Goal: Transaction & Acquisition: Purchase product/service

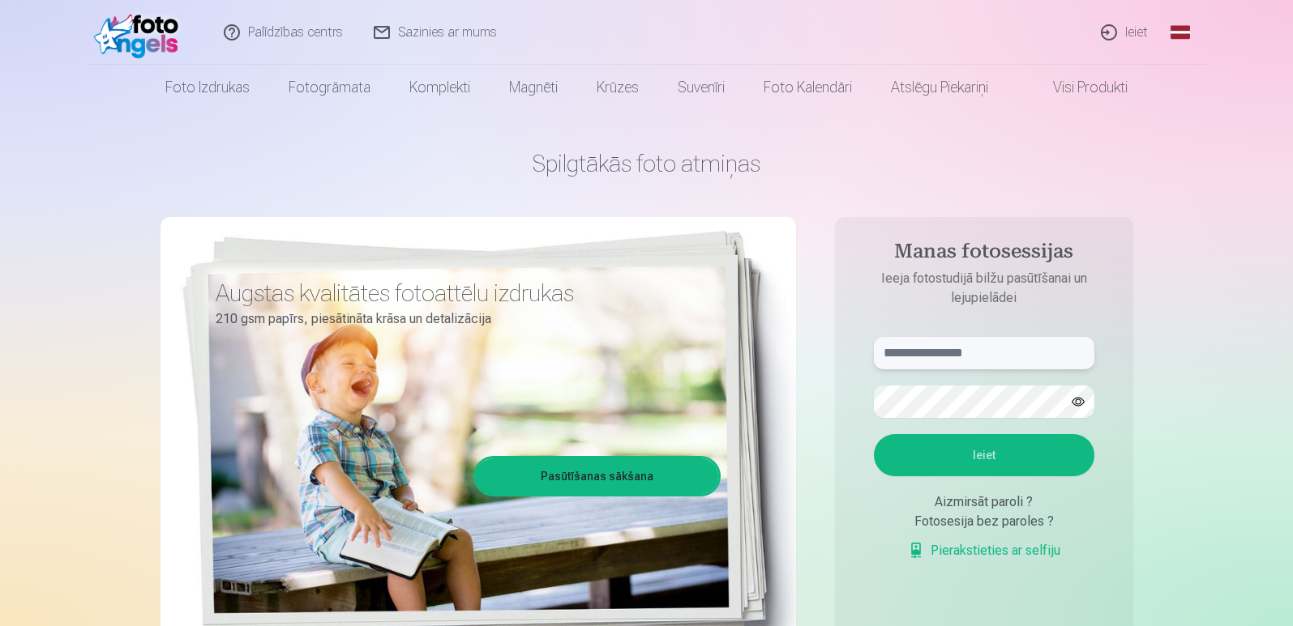
click at [917, 359] on input "text" at bounding box center [984, 353] width 220 height 32
type input "**********"
click at [874, 434] on button "Ieiet" at bounding box center [984, 455] width 220 height 42
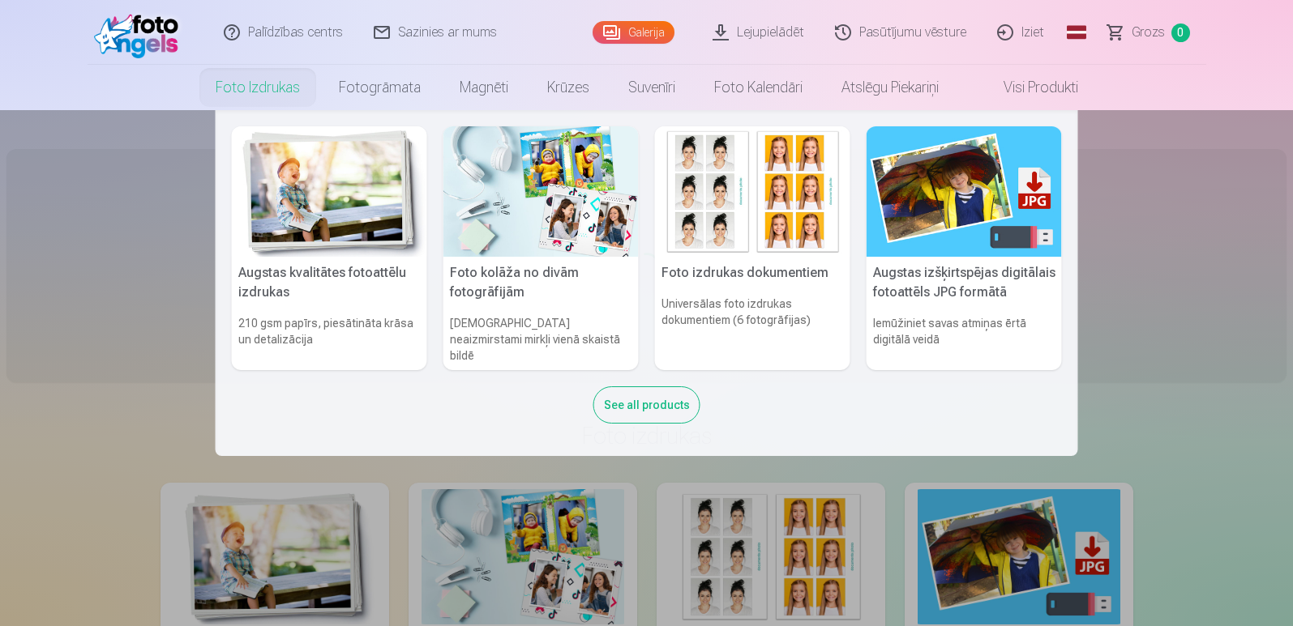
click at [269, 85] on link "Foto izdrukas" at bounding box center [257, 87] width 123 height 45
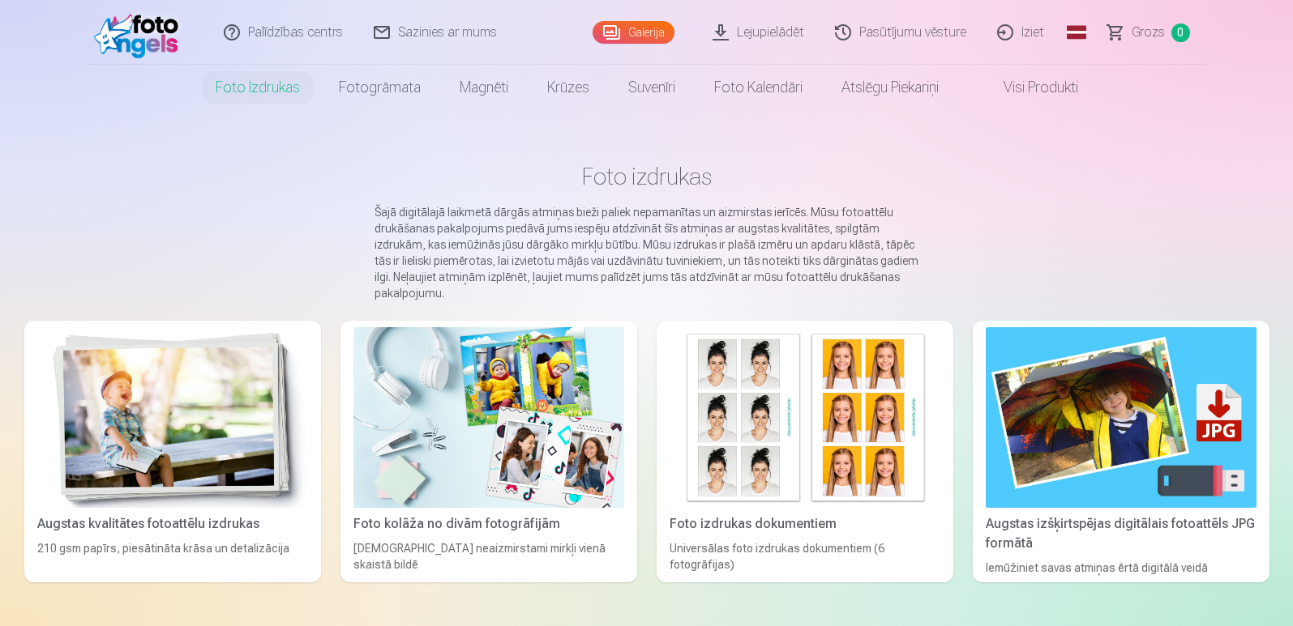
click at [763, 30] on link "Lejupielādēt" at bounding box center [759, 32] width 122 height 65
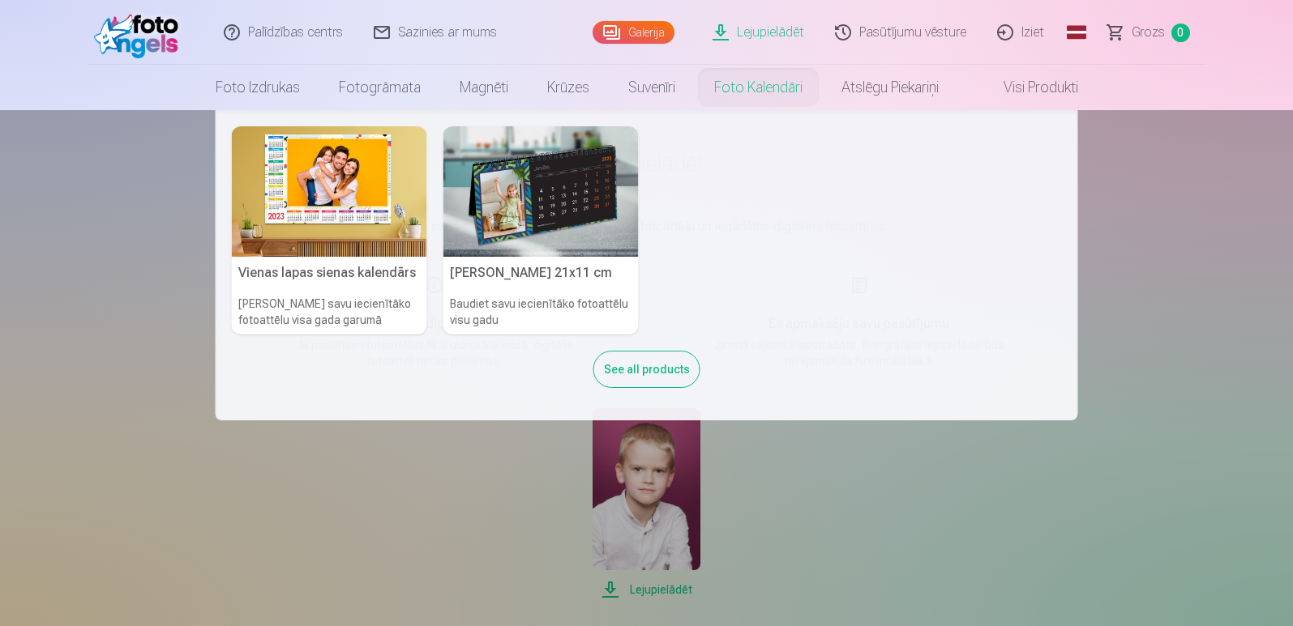
click at [1203, 263] on nav "Vienas lapas sienas kalendārs Parādiet savu iecienītāko fotoattēlu visa gada ga…" at bounding box center [646, 265] width 1293 height 310
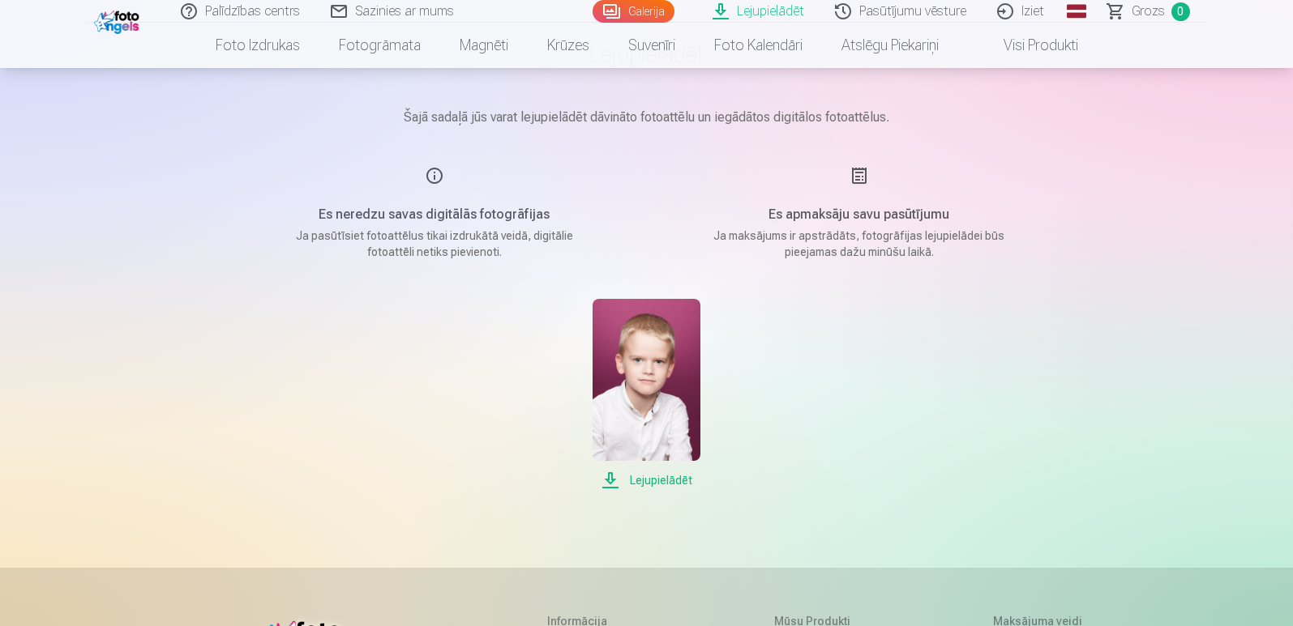
scroll to position [243, 0]
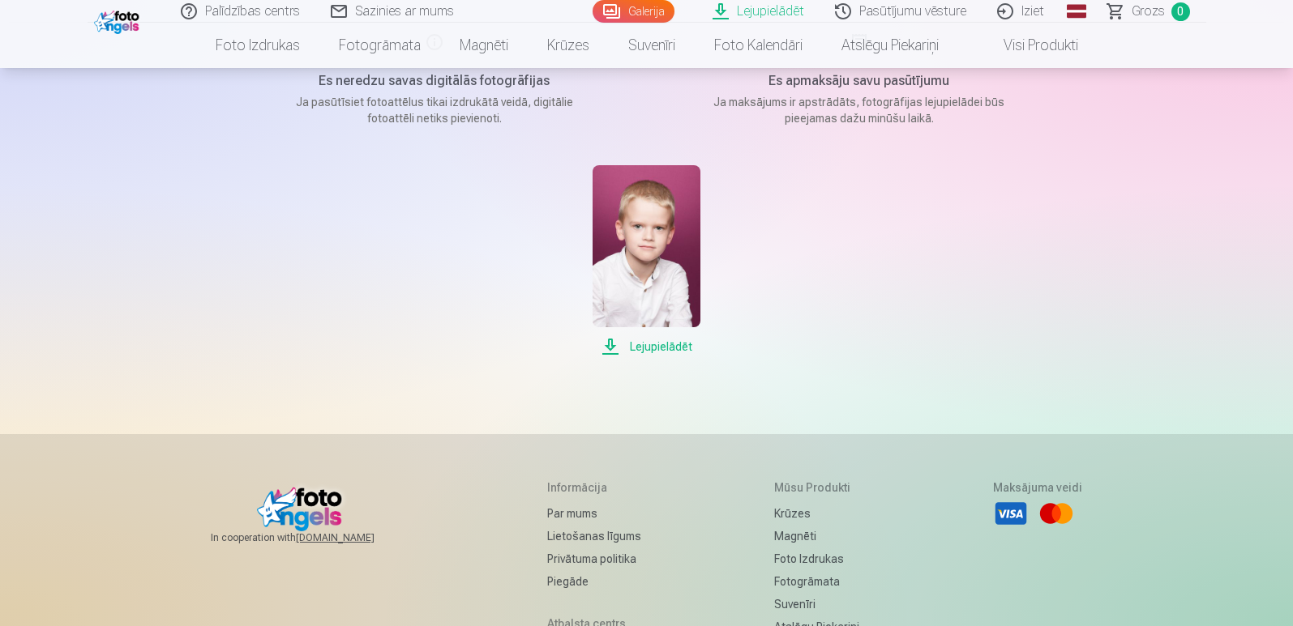
click at [652, 265] on img at bounding box center [646, 246] width 108 height 162
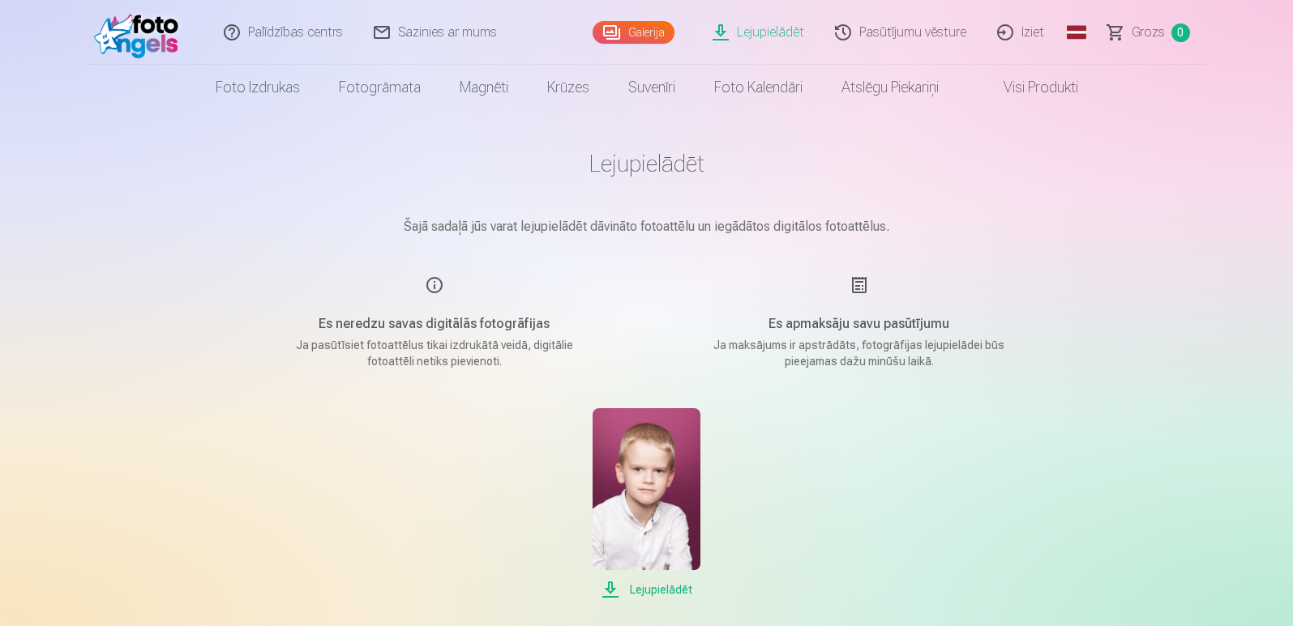
click at [1009, 79] on link "Visi produkti" at bounding box center [1027, 87] width 139 height 45
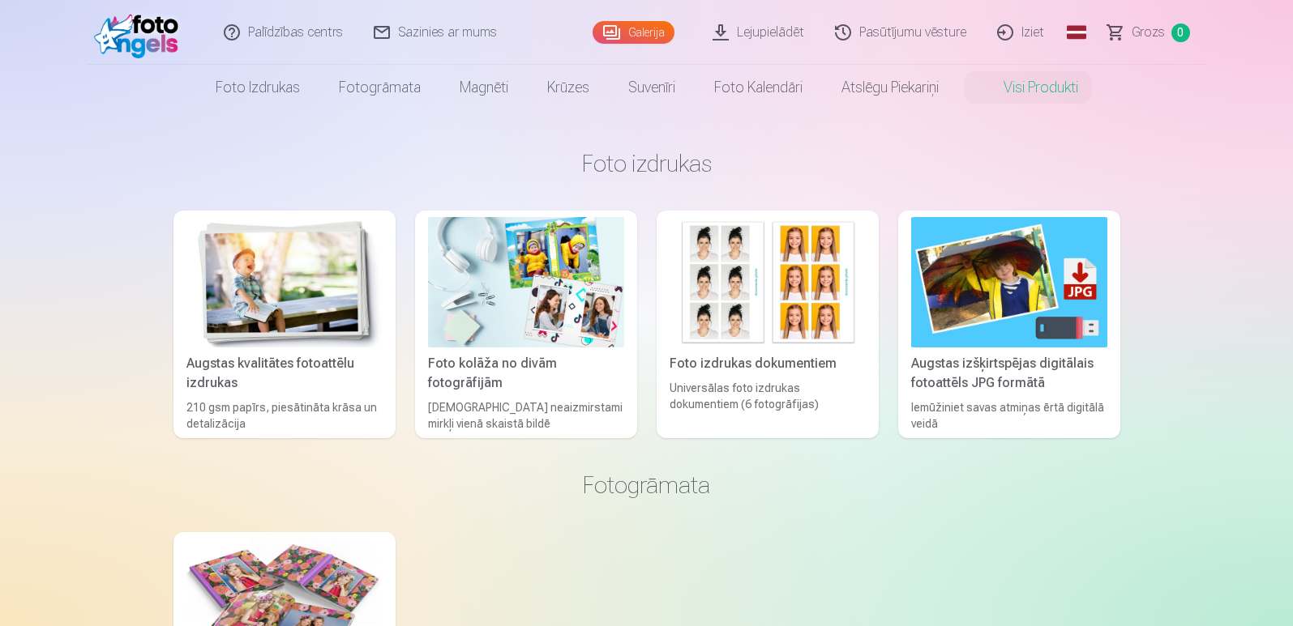
click at [624, 28] on link "Galerija" at bounding box center [633, 32] width 82 height 23
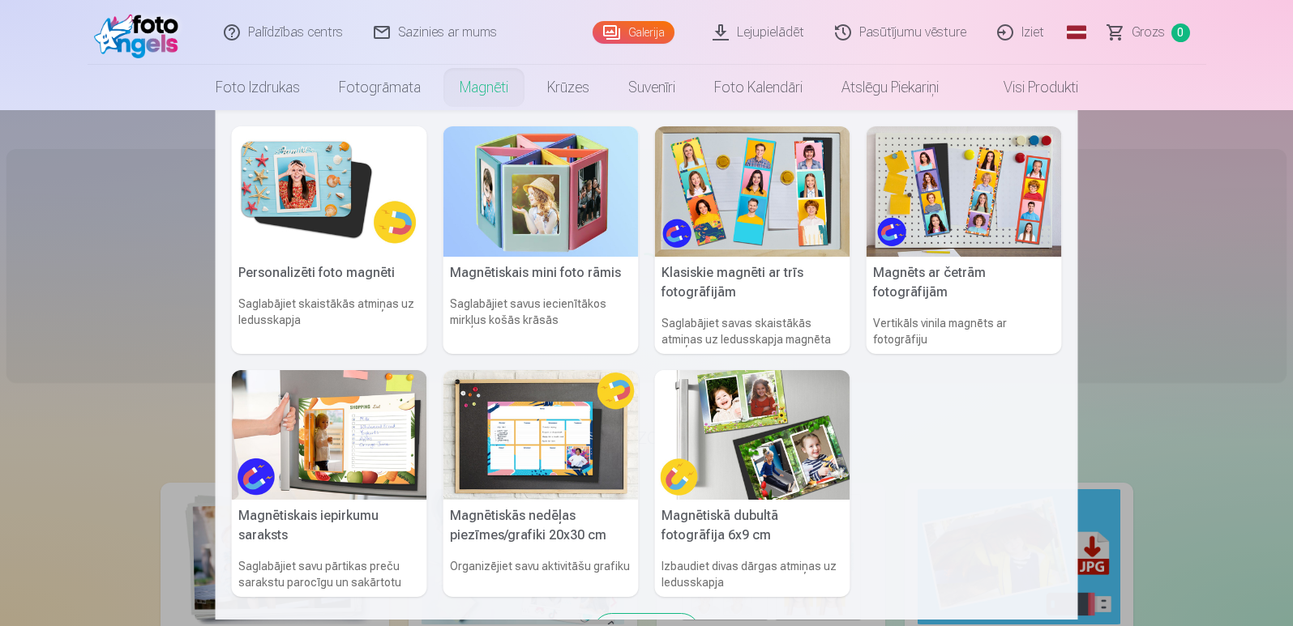
click at [470, 95] on link "Magnēti" at bounding box center [484, 87] width 88 height 45
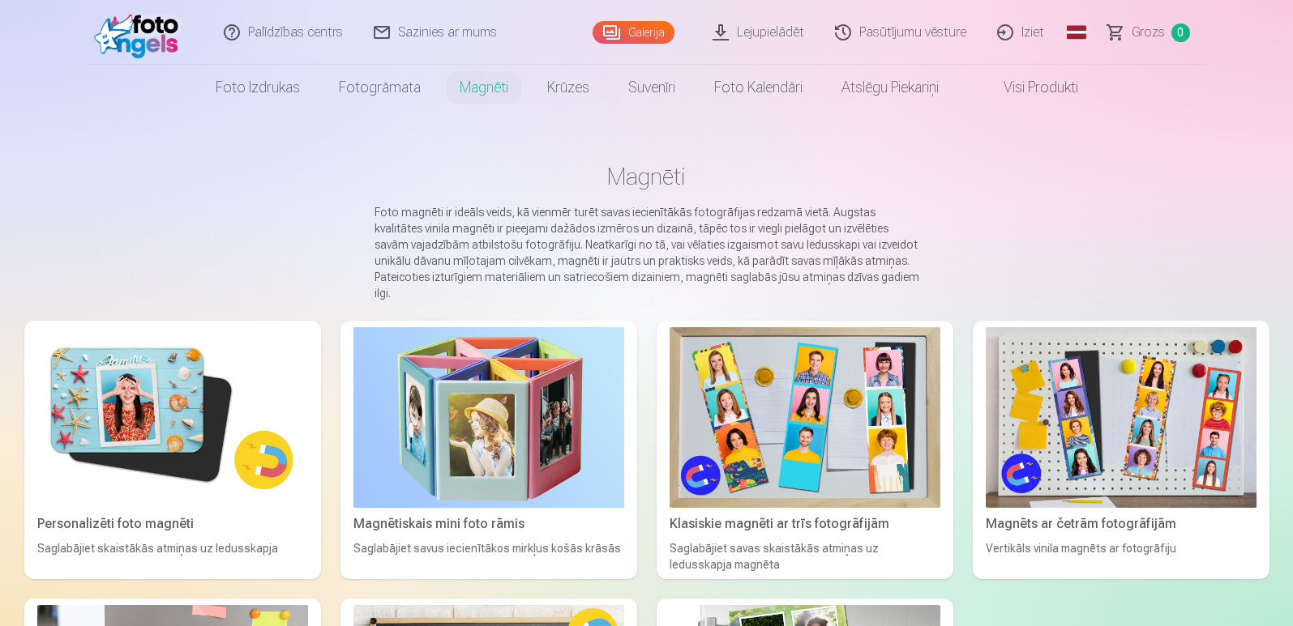
click at [652, 33] on link "Galerija" at bounding box center [633, 32] width 82 height 23
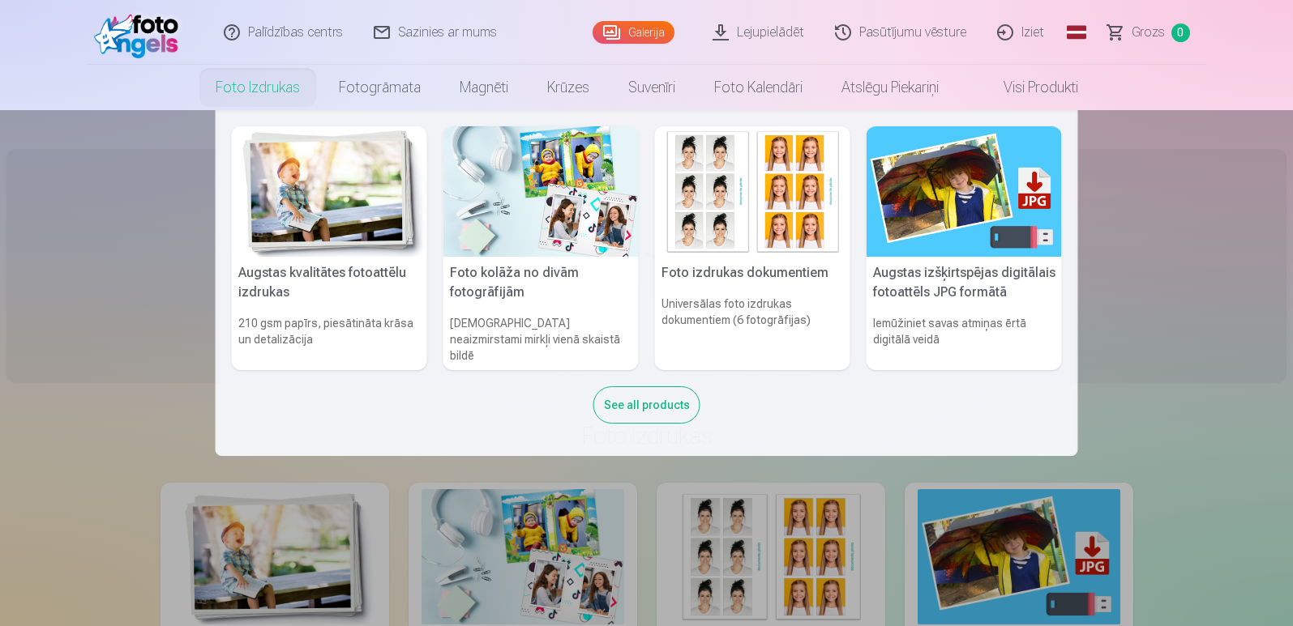
click at [318, 216] on img at bounding box center [329, 191] width 195 height 130
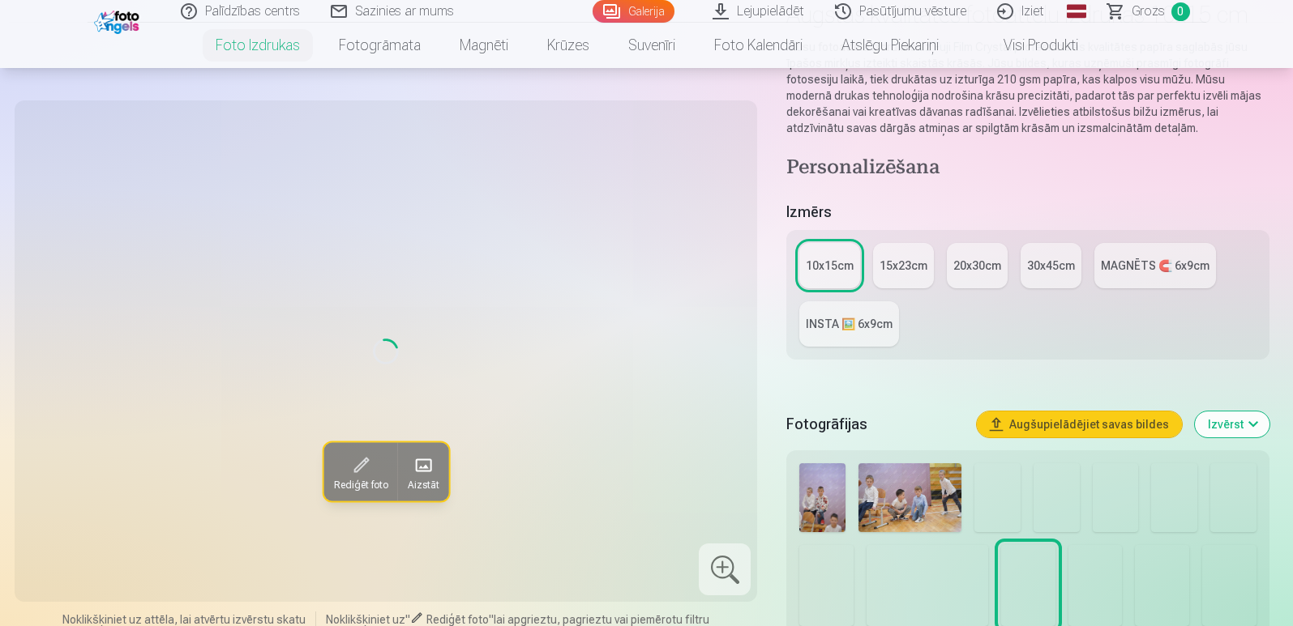
scroll to position [243, 0]
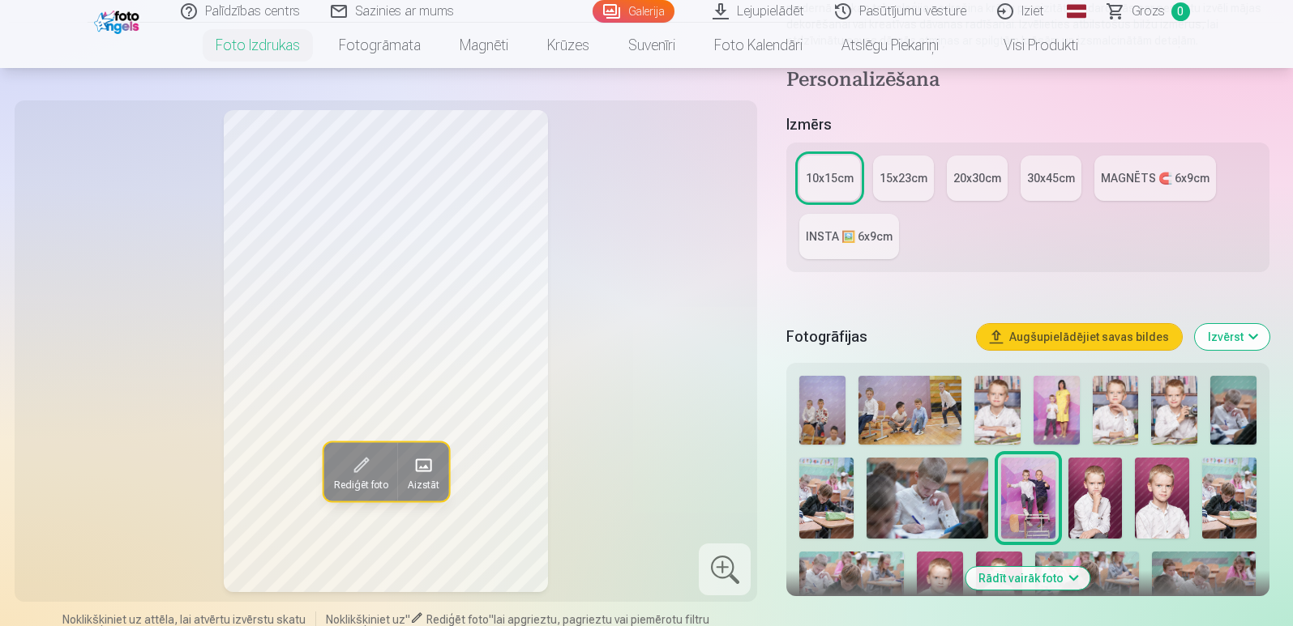
click at [818, 417] on img at bounding box center [822, 410] width 46 height 69
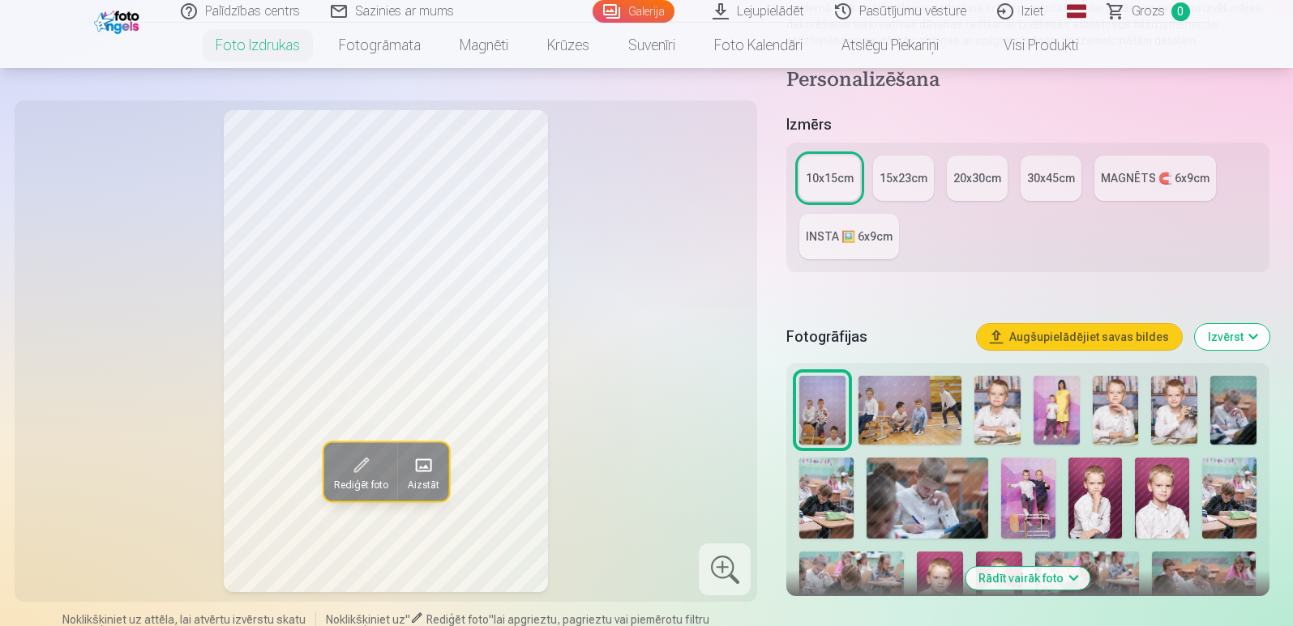
click at [875, 416] on img at bounding box center [909, 410] width 103 height 69
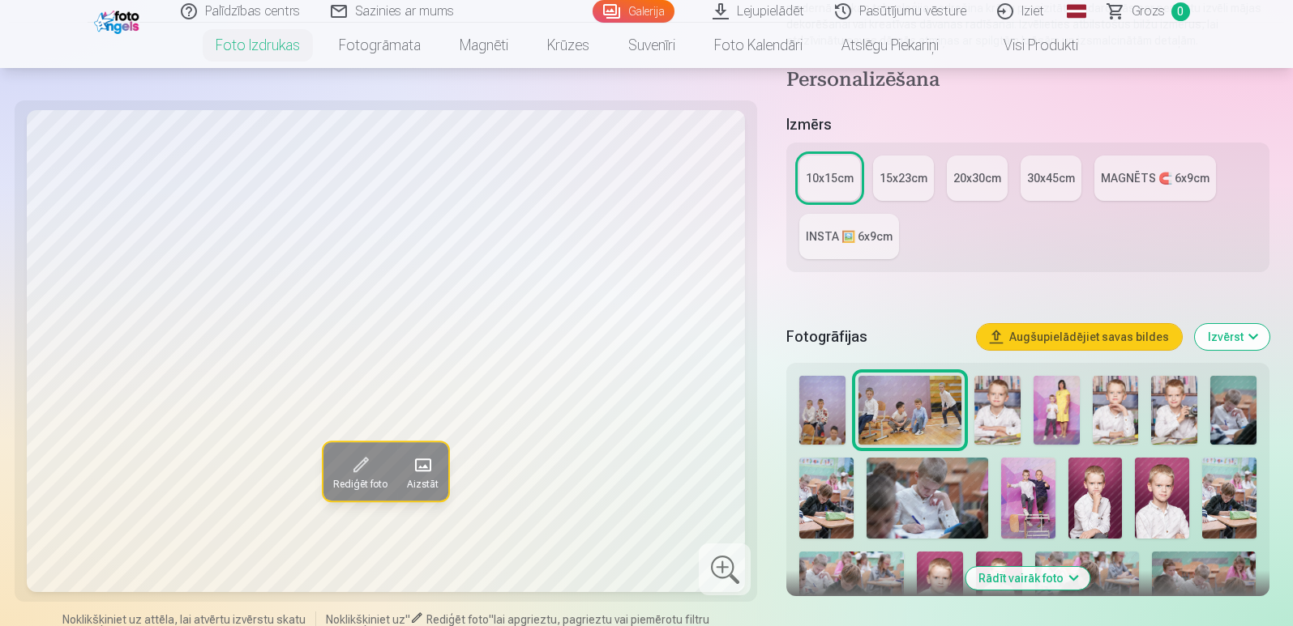
click at [1007, 411] on img at bounding box center [997, 410] width 46 height 69
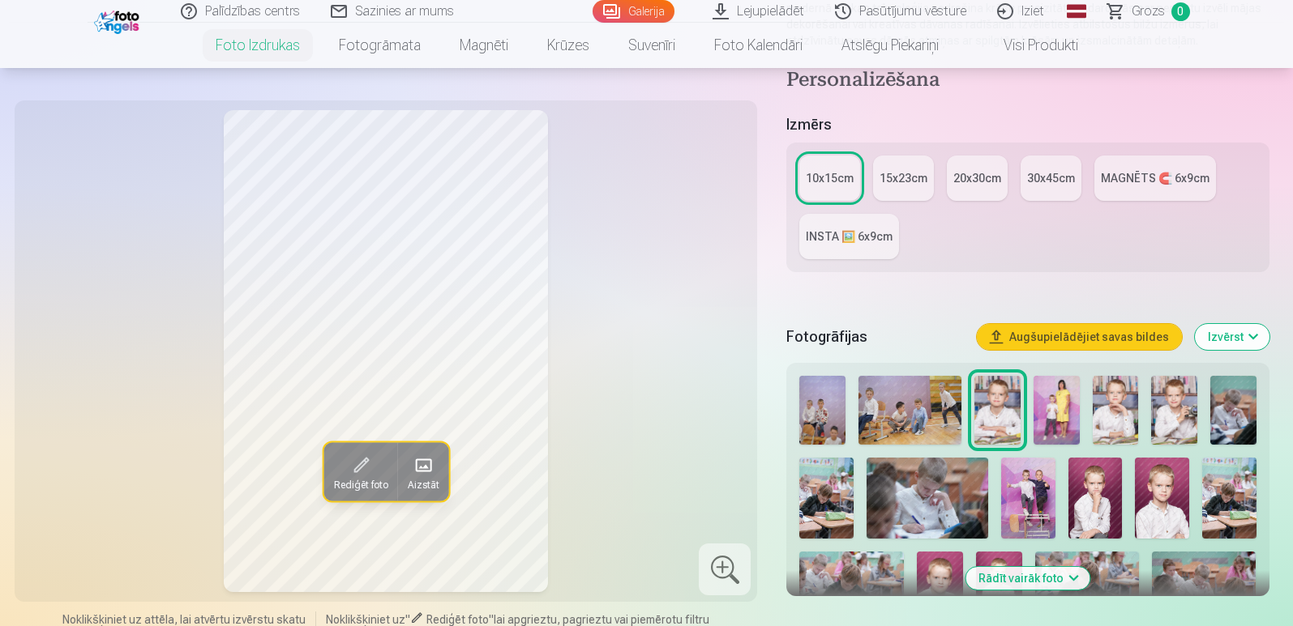
click at [1056, 415] on img at bounding box center [1056, 410] width 46 height 69
click at [1108, 413] on img at bounding box center [1115, 410] width 46 height 69
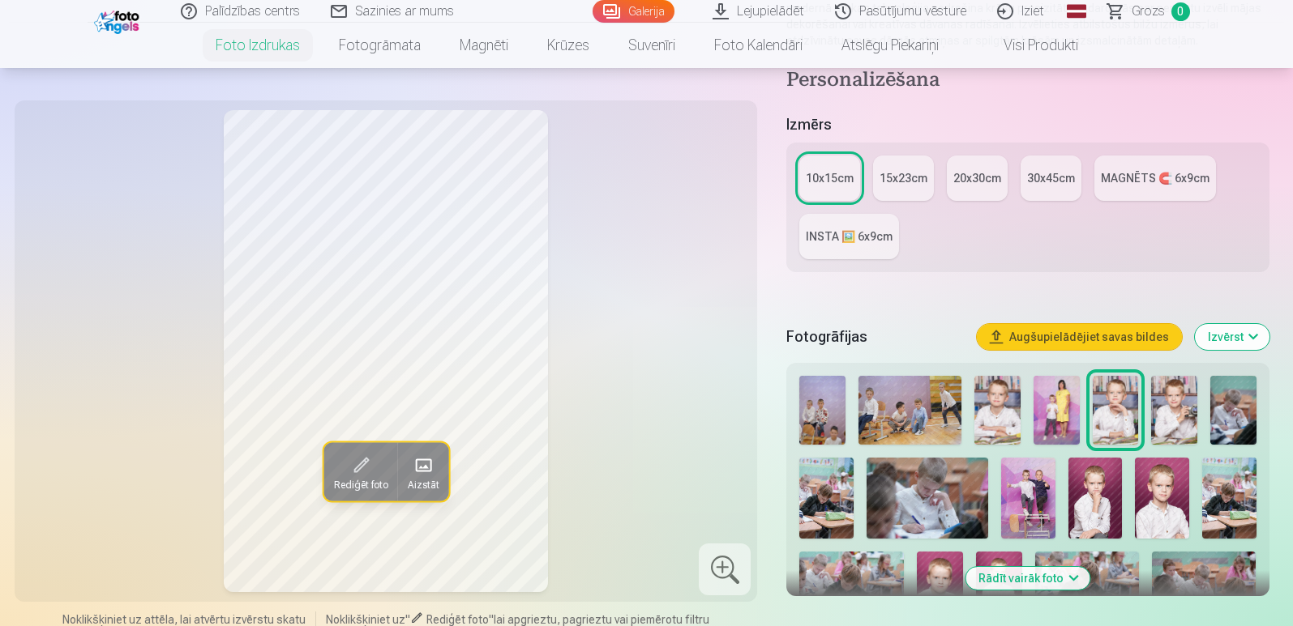
click at [1175, 397] on img at bounding box center [1174, 410] width 46 height 69
click at [1220, 410] on img at bounding box center [1233, 410] width 46 height 69
click at [831, 494] on img at bounding box center [826, 498] width 54 height 81
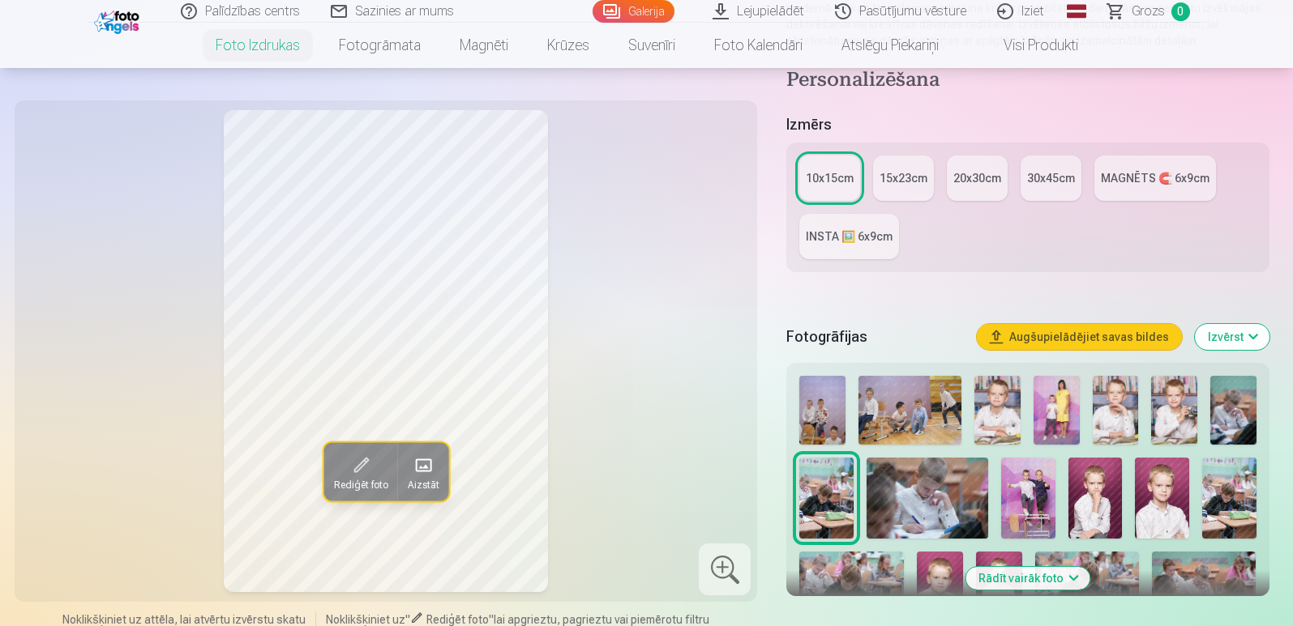
click at [926, 494] on img at bounding box center [927, 498] width 122 height 81
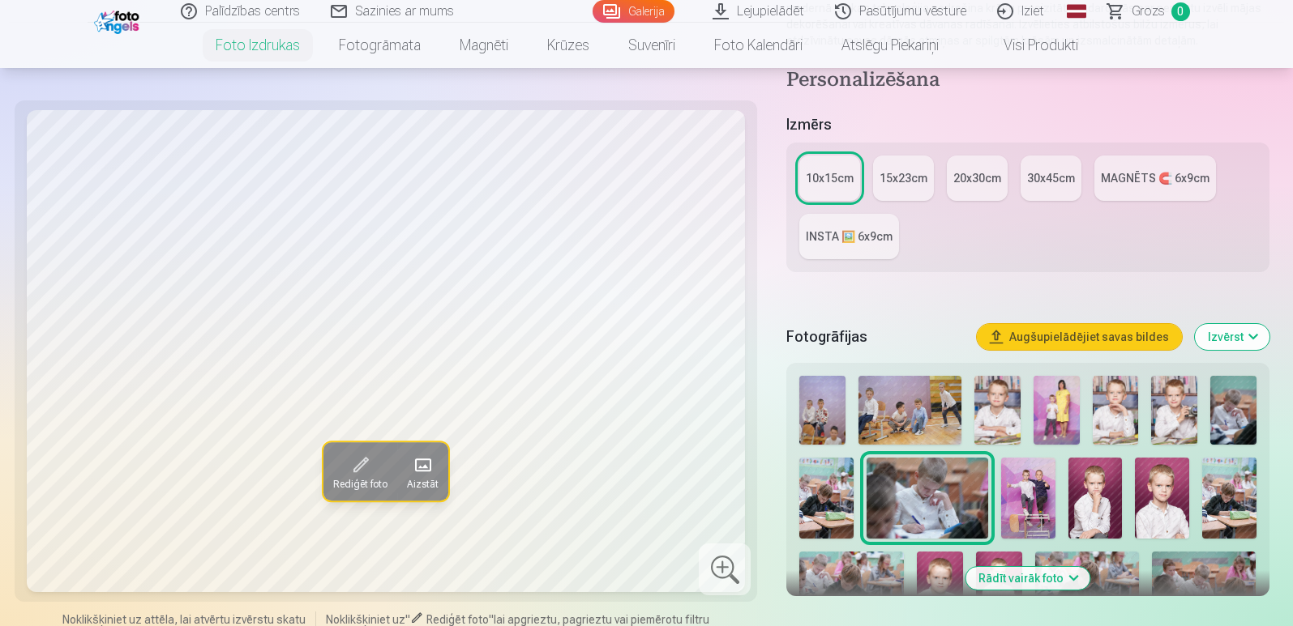
click at [1025, 501] on img at bounding box center [1028, 498] width 54 height 81
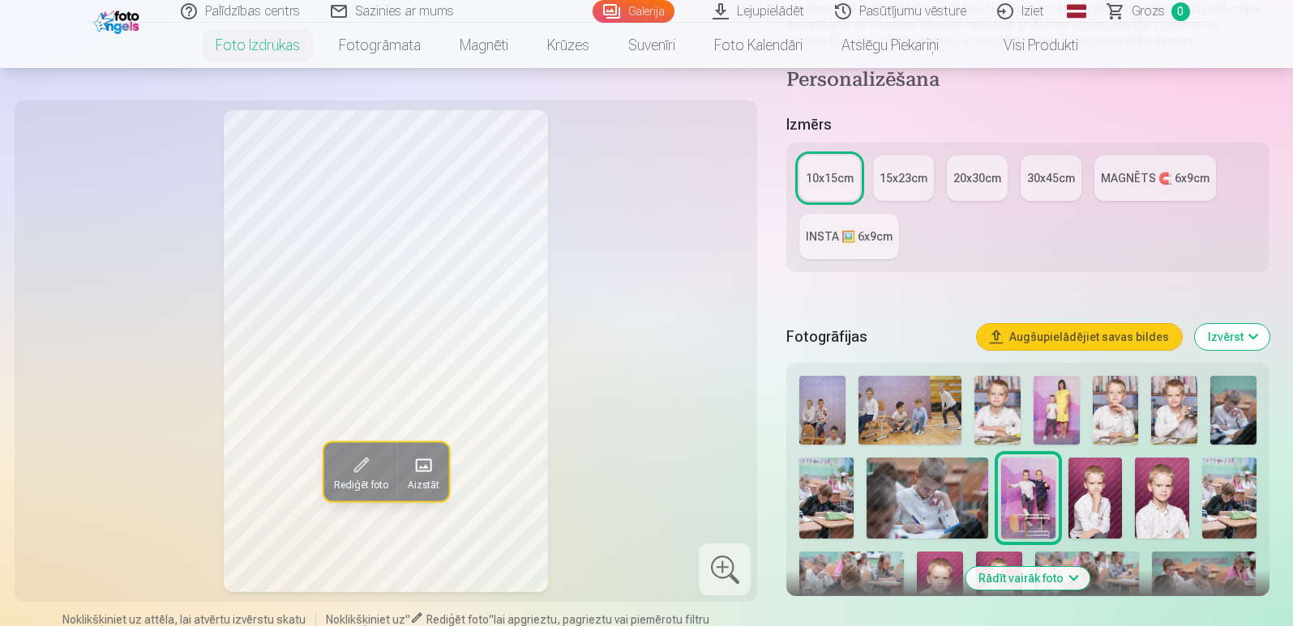
click at [1095, 507] on img at bounding box center [1095, 498] width 54 height 81
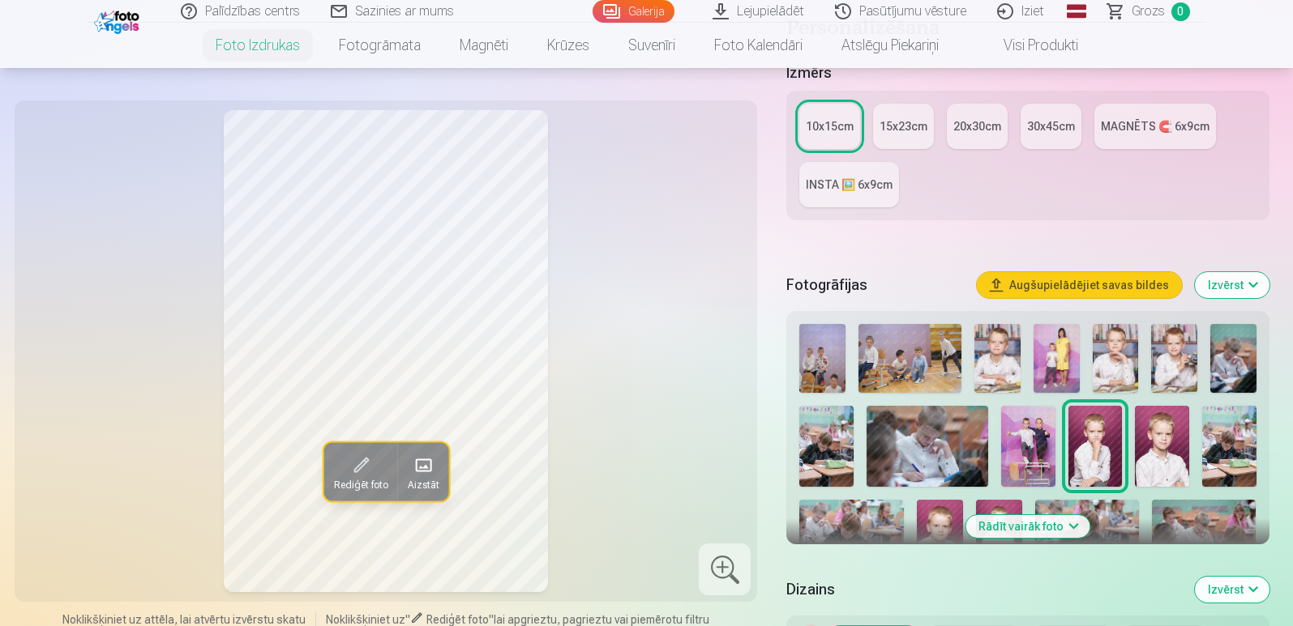
scroll to position [324, 0]
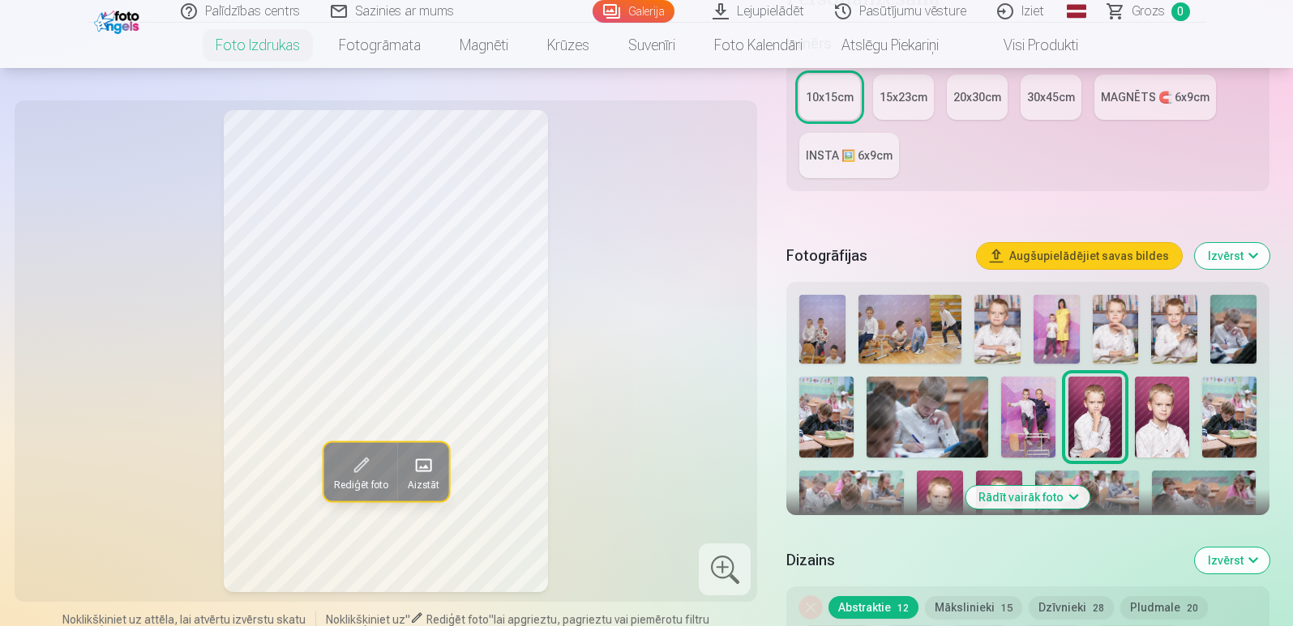
click at [1144, 409] on img at bounding box center [1162, 417] width 54 height 81
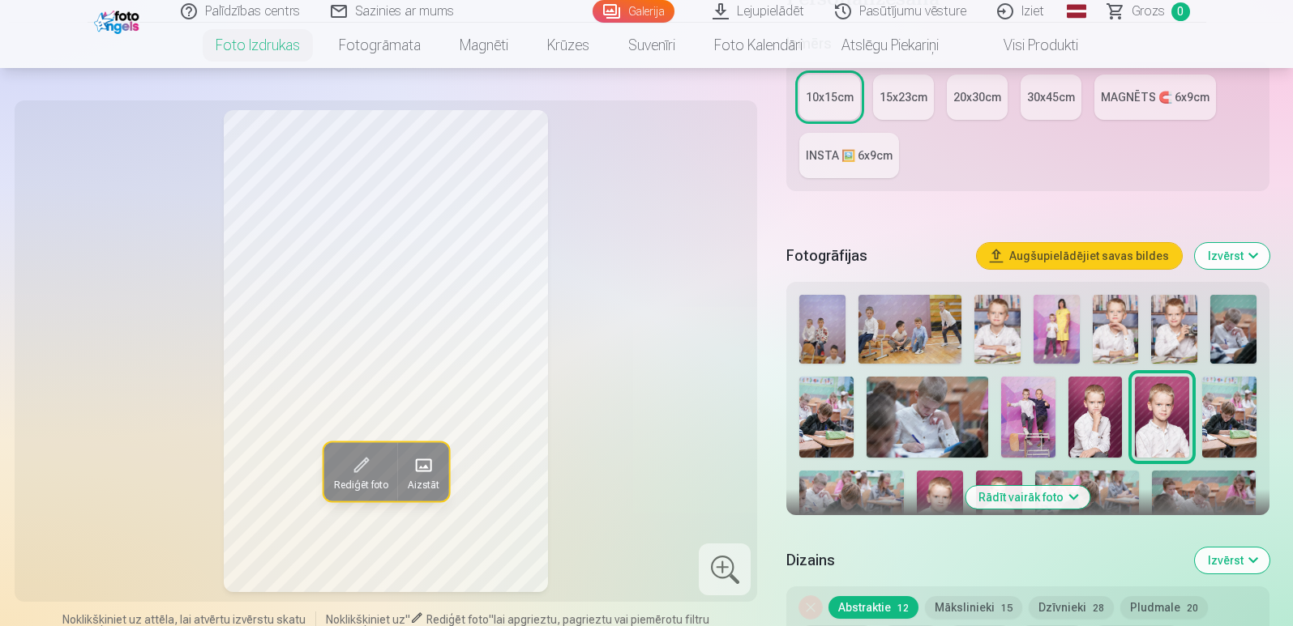
click at [1232, 421] on img at bounding box center [1229, 417] width 54 height 81
click at [856, 500] on img at bounding box center [851, 506] width 104 height 70
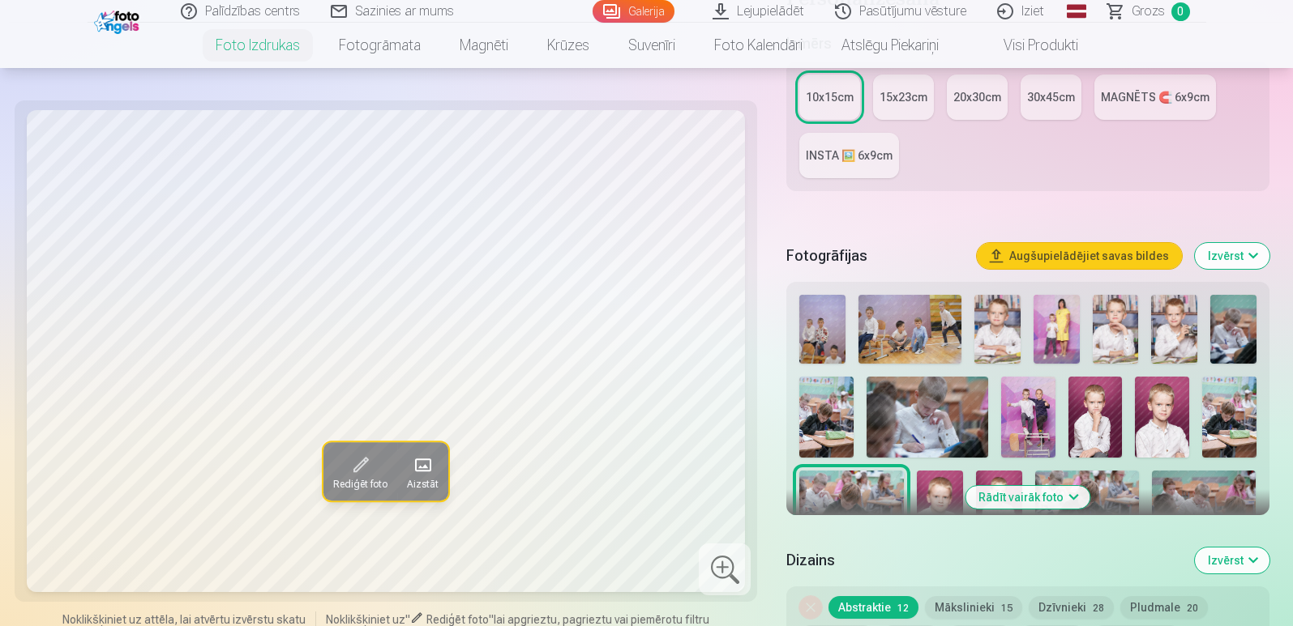
click at [948, 494] on img at bounding box center [940, 506] width 46 height 70
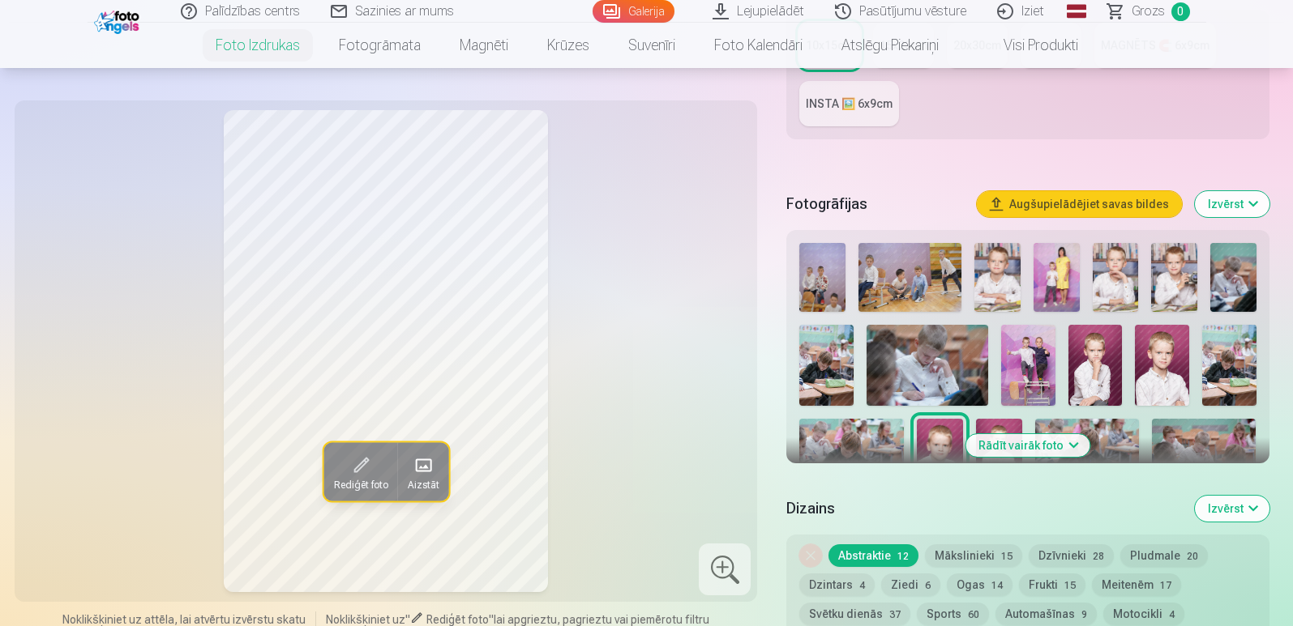
scroll to position [405, 0]
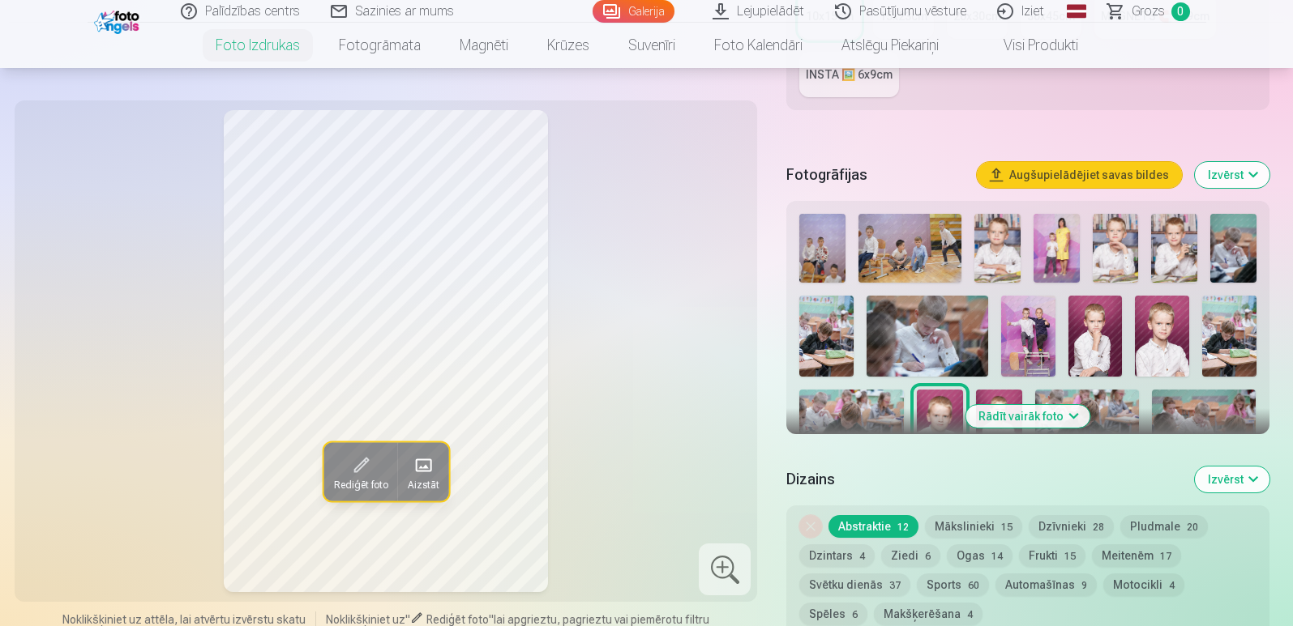
click at [996, 400] on img at bounding box center [999, 425] width 46 height 70
click at [1107, 396] on img at bounding box center [1087, 425] width 104 height 70
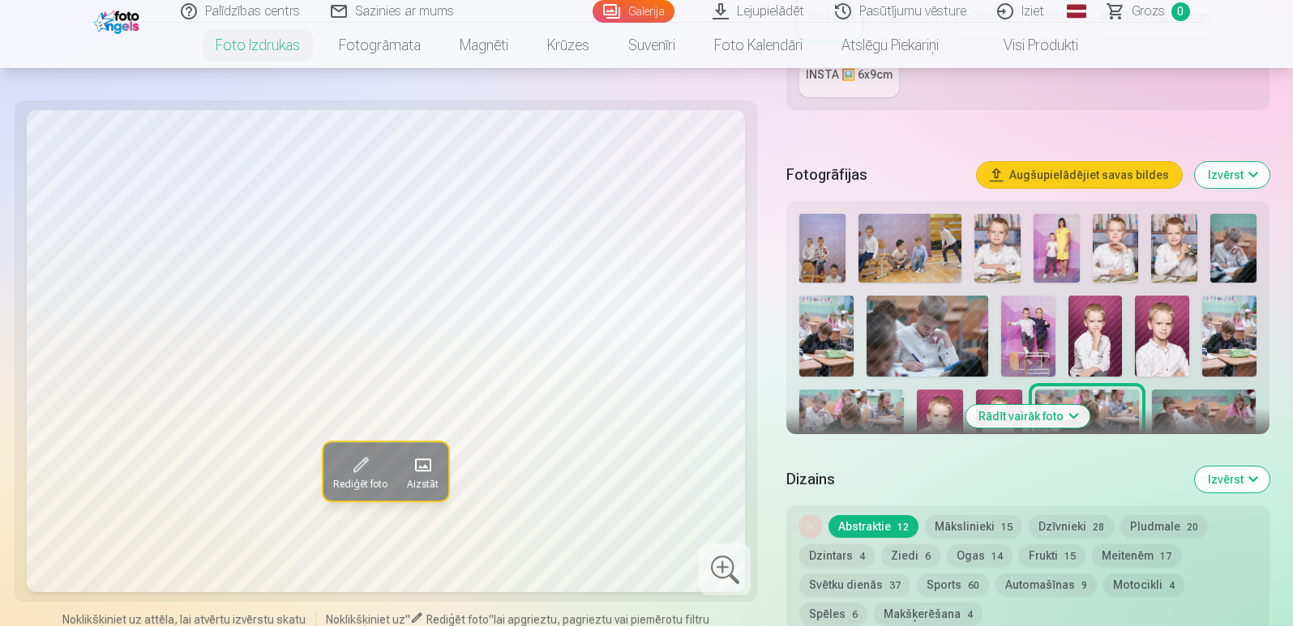
click at [966, 416] on div "Rādīt vairāk foto" at bounding box center [1027, 317] width 482 height 233
click at [990, 418] on button "Rādīt vairāk foto" at bounding box center [1027, 416] width 124 height 23
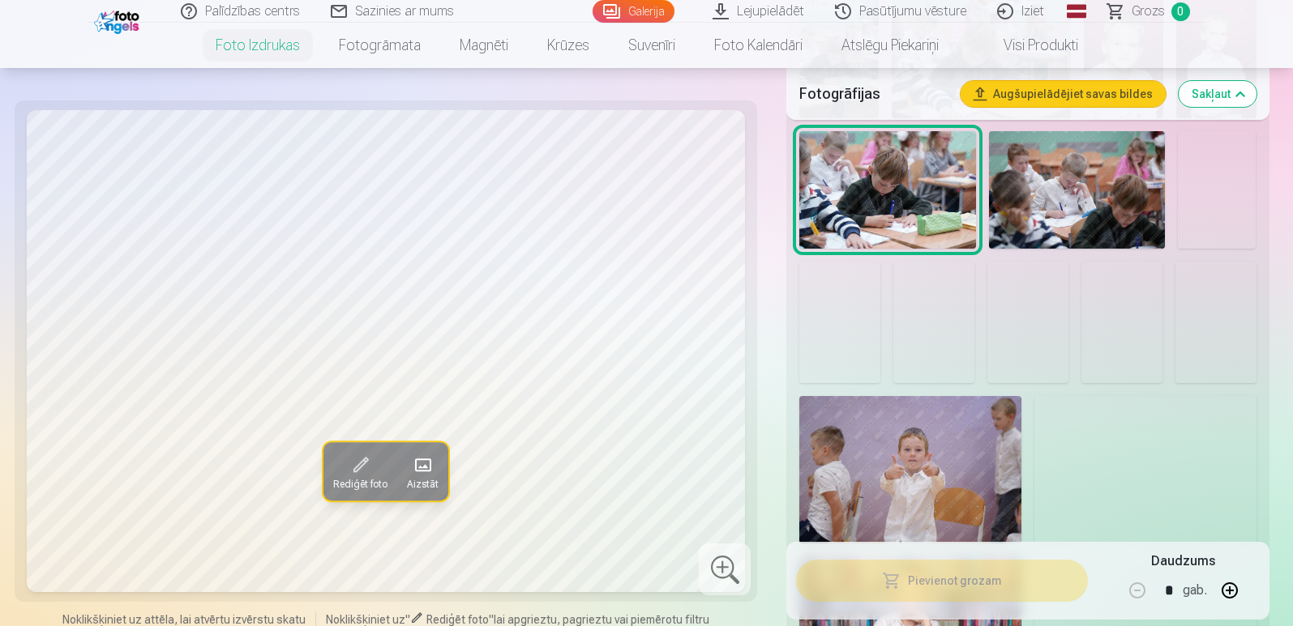
scroll to position [1054, 0]
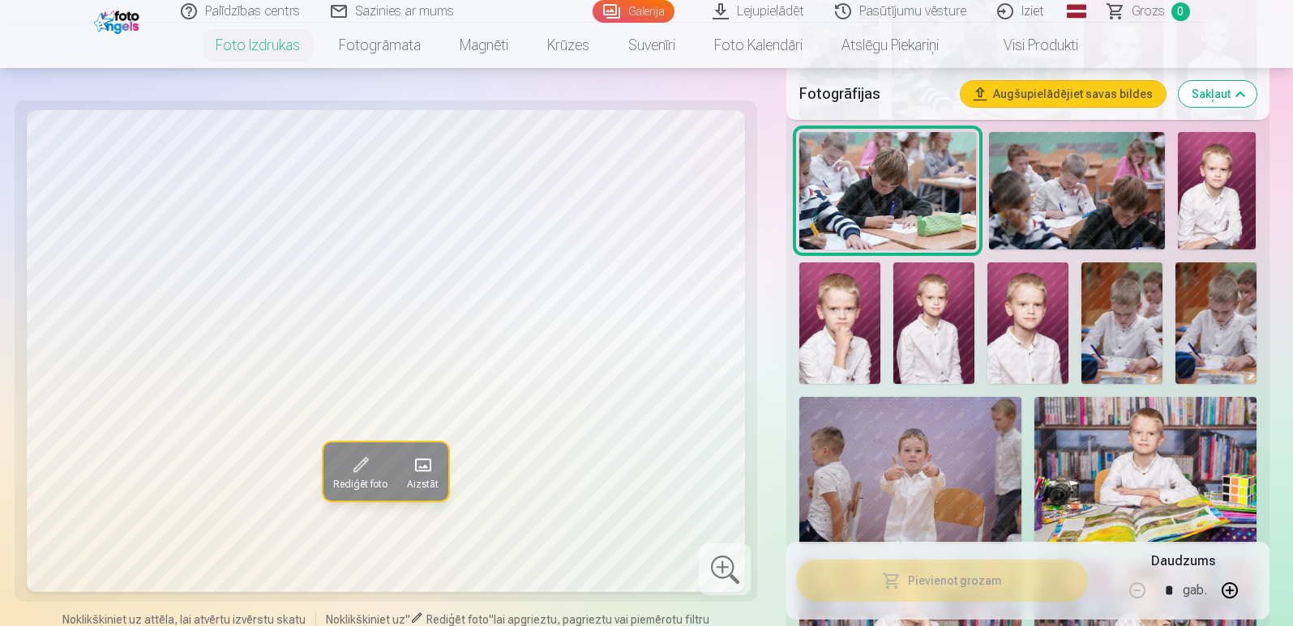
click at [824, 321] on img at bounding box center [839, 324] width 81 height 122
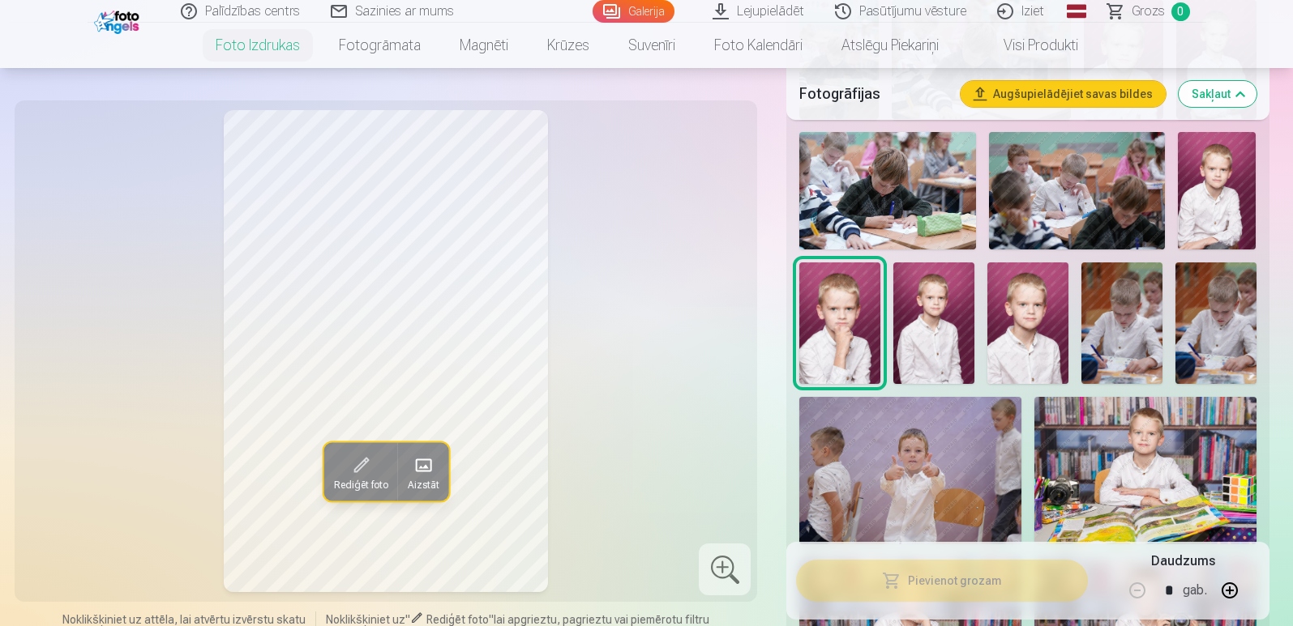
click at [1222, 215] on img at bounding box center [1217, 191] width 79 height 118
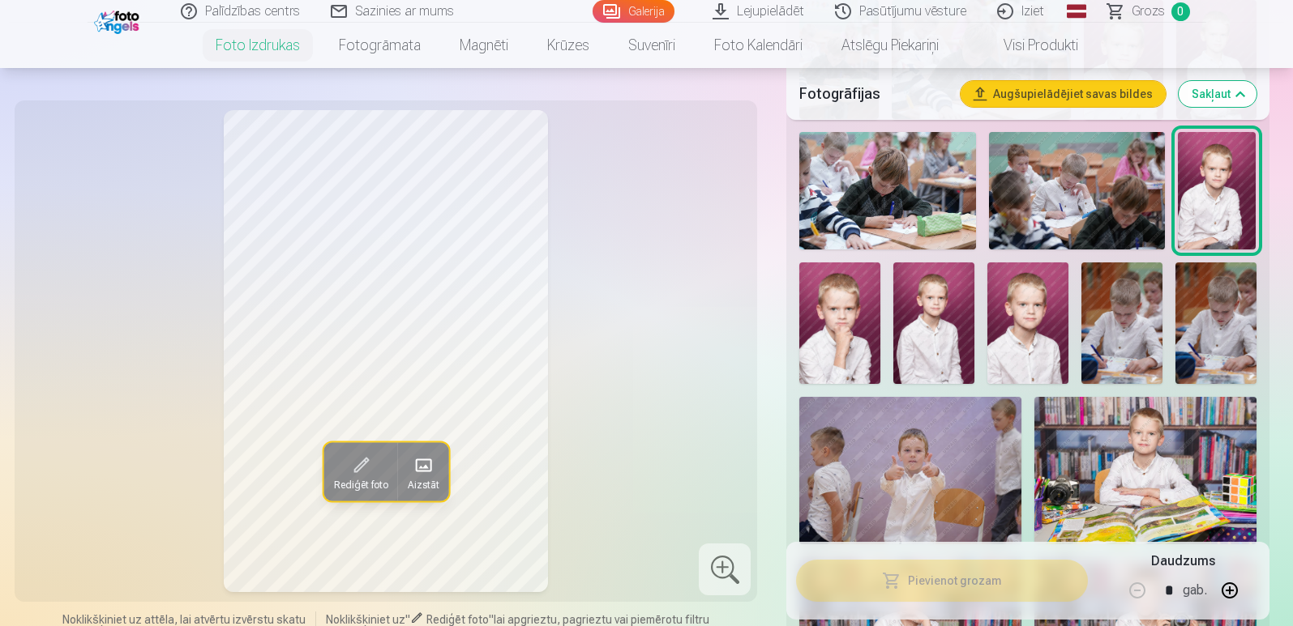
click at [942, 347] on img at bounding box center [933, 324] width 81 height 122
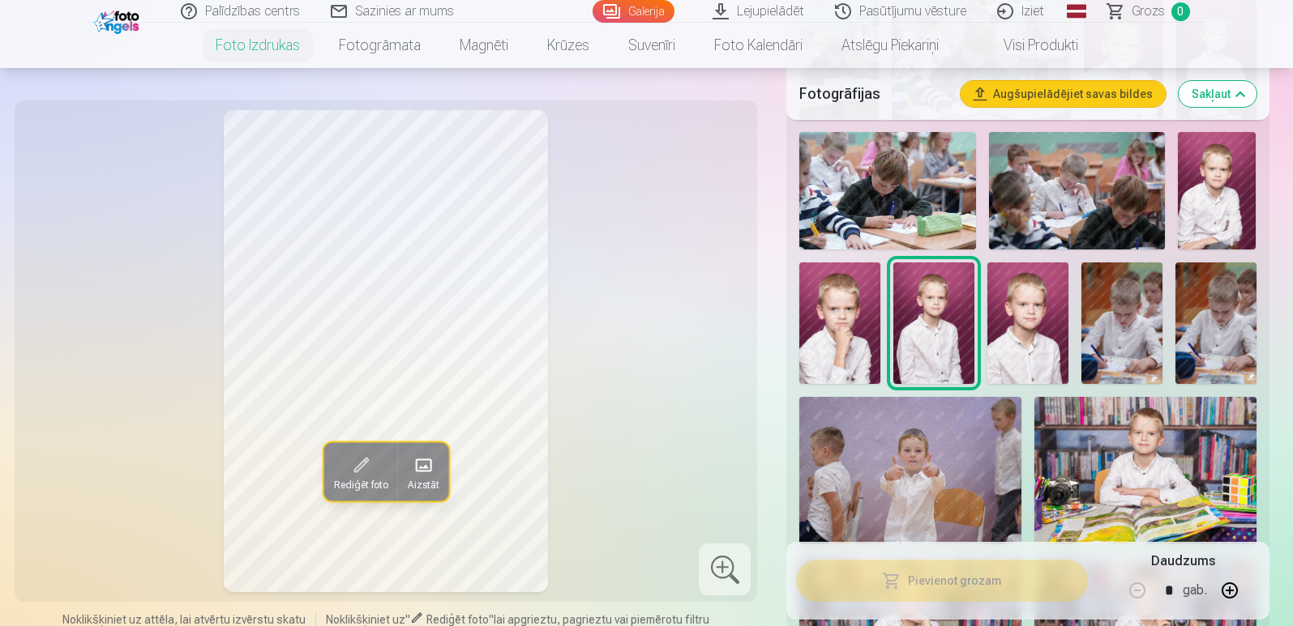
click at [1016, 340] on img at bounding box center [1027, 324] width 81 height 122
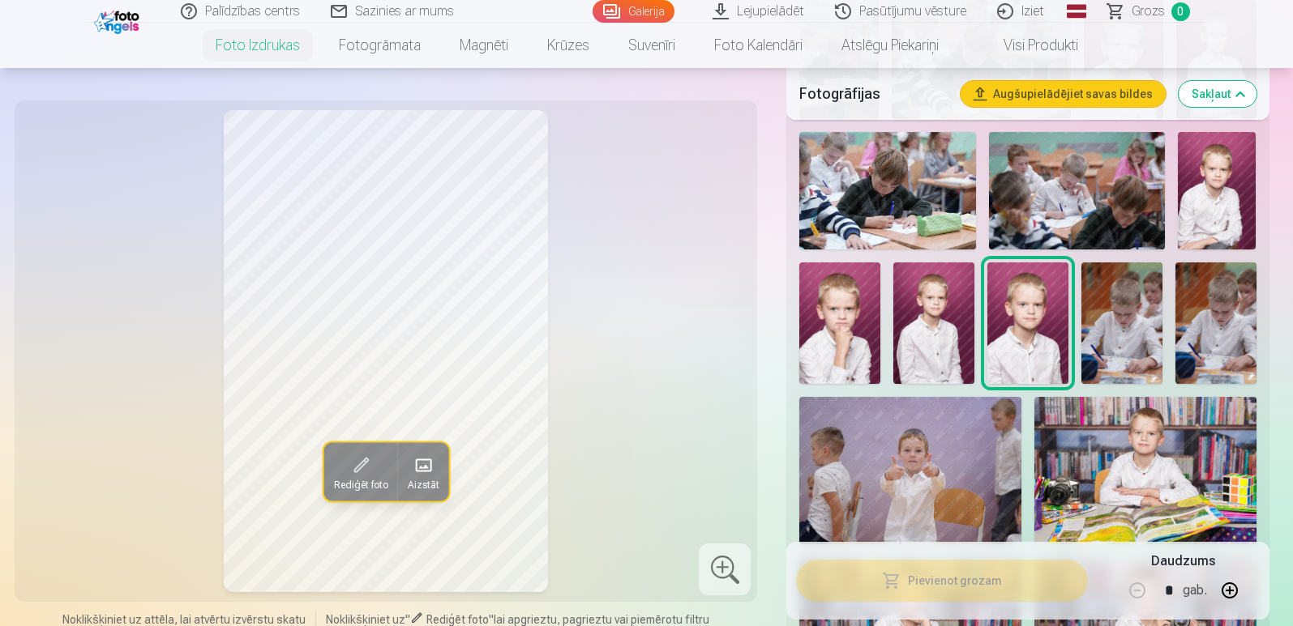
click at [1255, 171] on div at bounding box center [1027, 200] width 469 height 1282
click at [1112, 342] on img at bounding box center [1121, 324] width 81 height 122
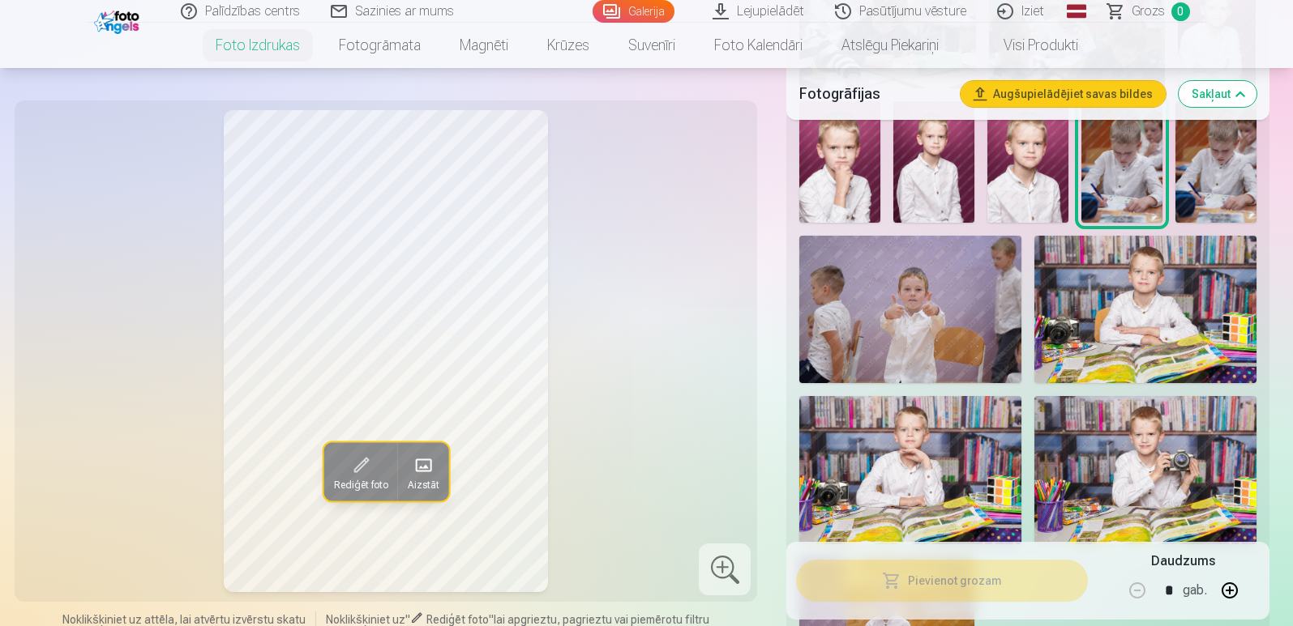
scroll to position [1216, 0]
click at [1169, 341] on img at bounding box center [1145, 308] width 222 height 147
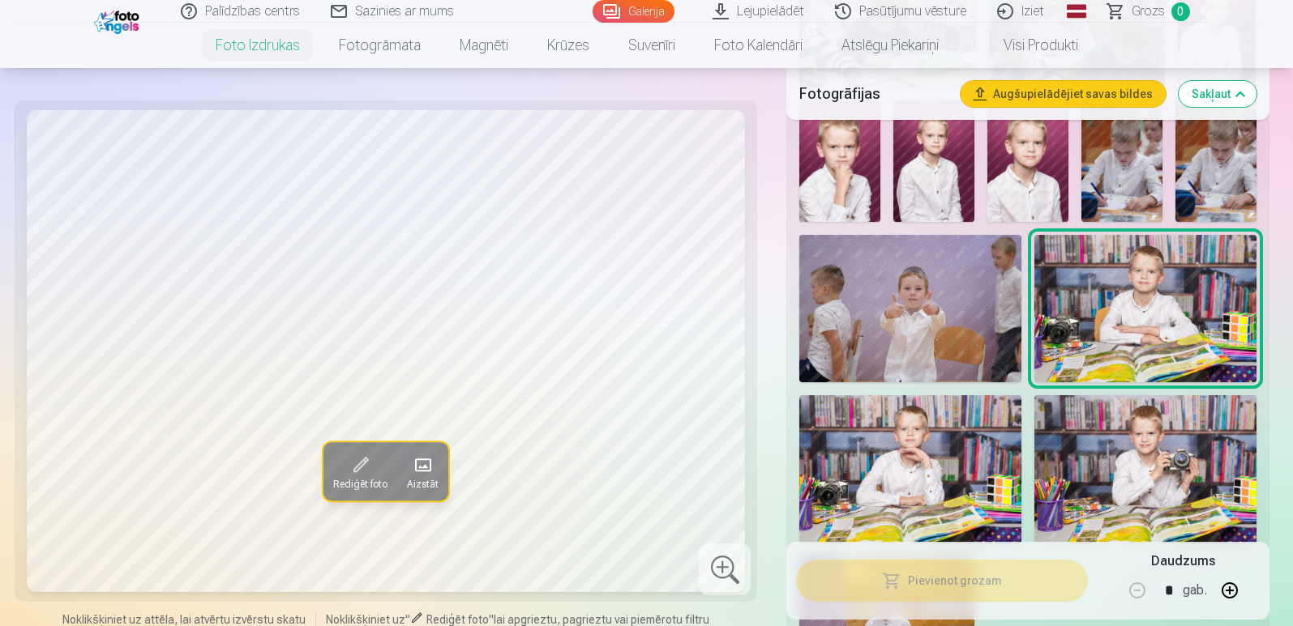
click at [908, 434] on img at bounding box center [910, 468] width 222 height 147
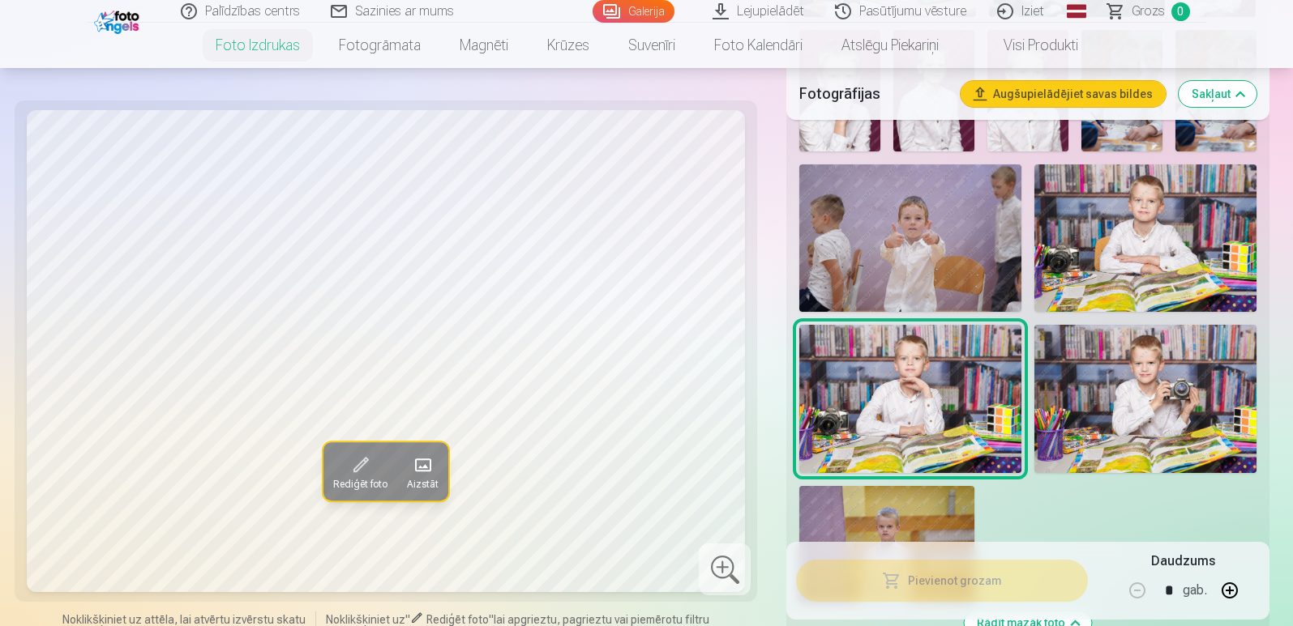
scroll to position [1297, 0]
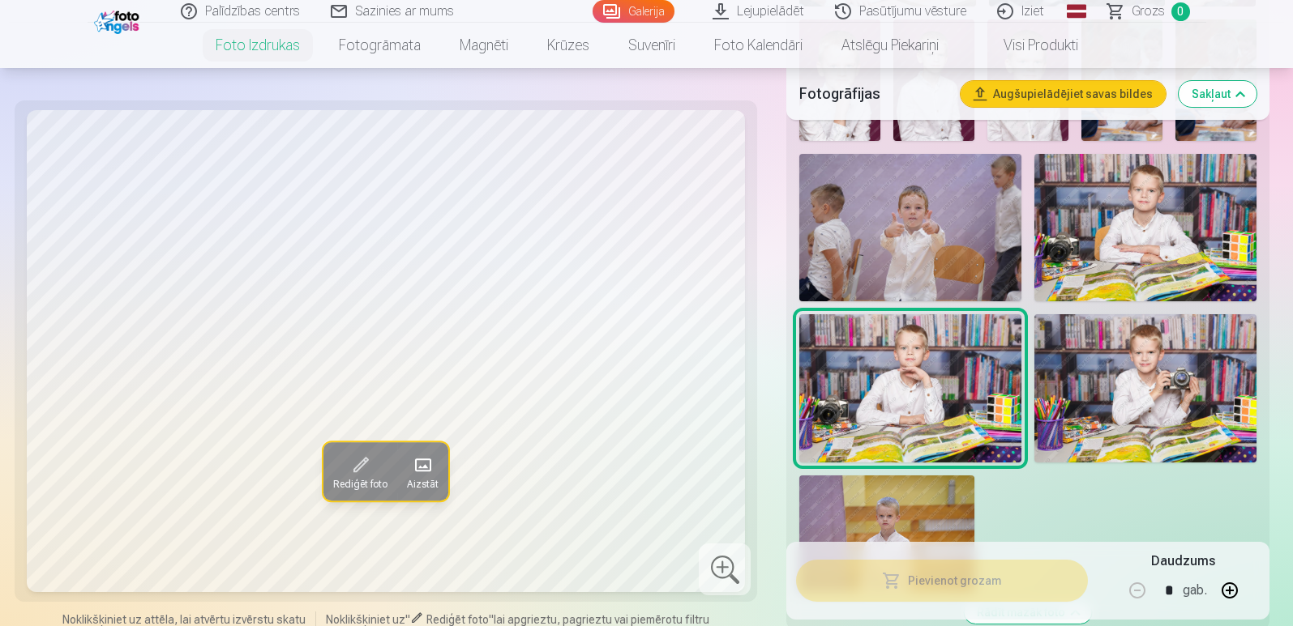
click at [1122, 404] on img at bounding box center [1145, 387] width 222 height 147
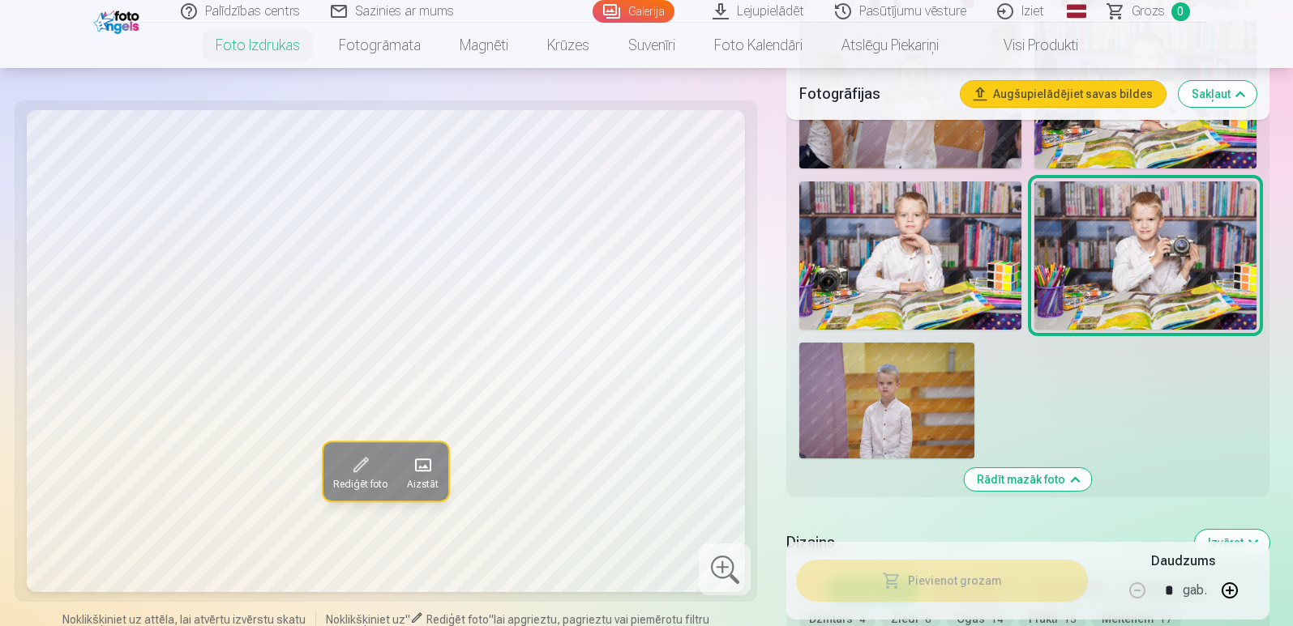
scroll to position [1459, 0]
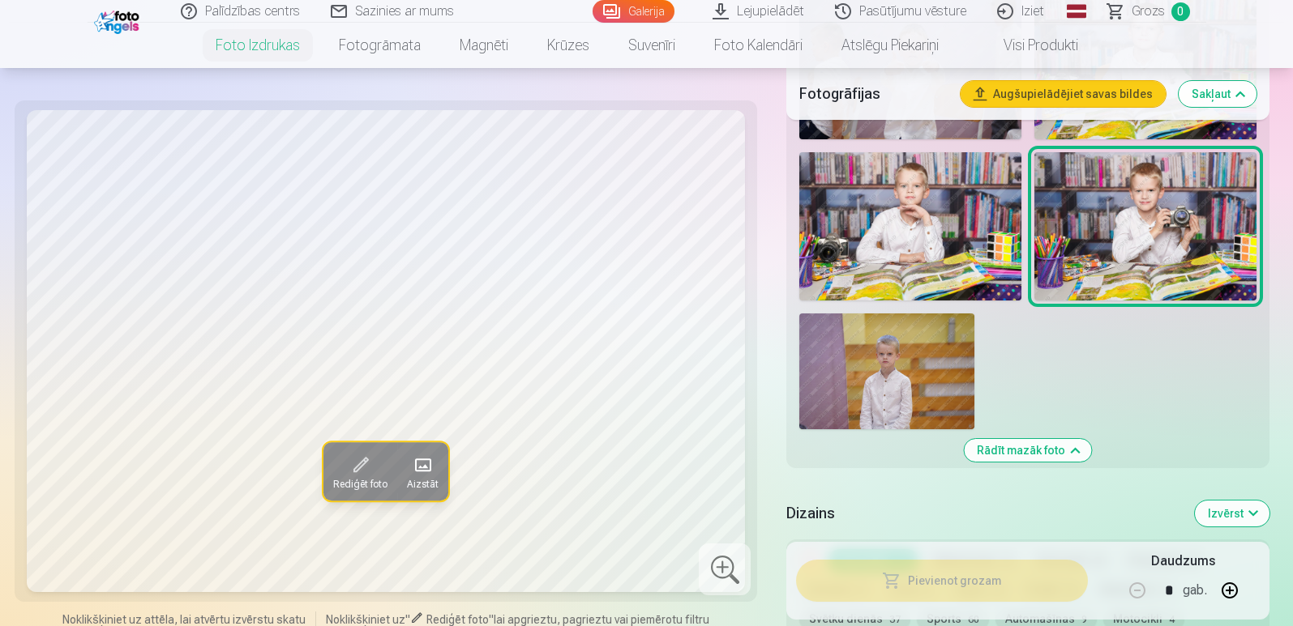
click at [908, 380] on img at bounding box center [886, 372] width 175 height 117
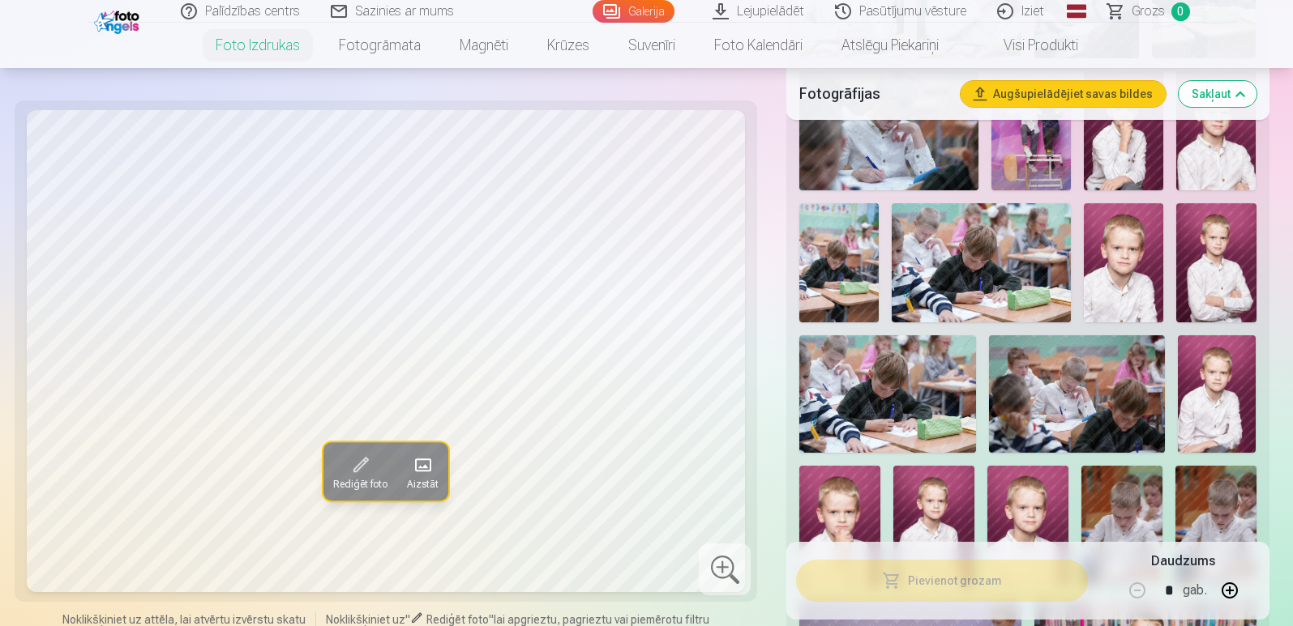
scroll to position [324, 0]
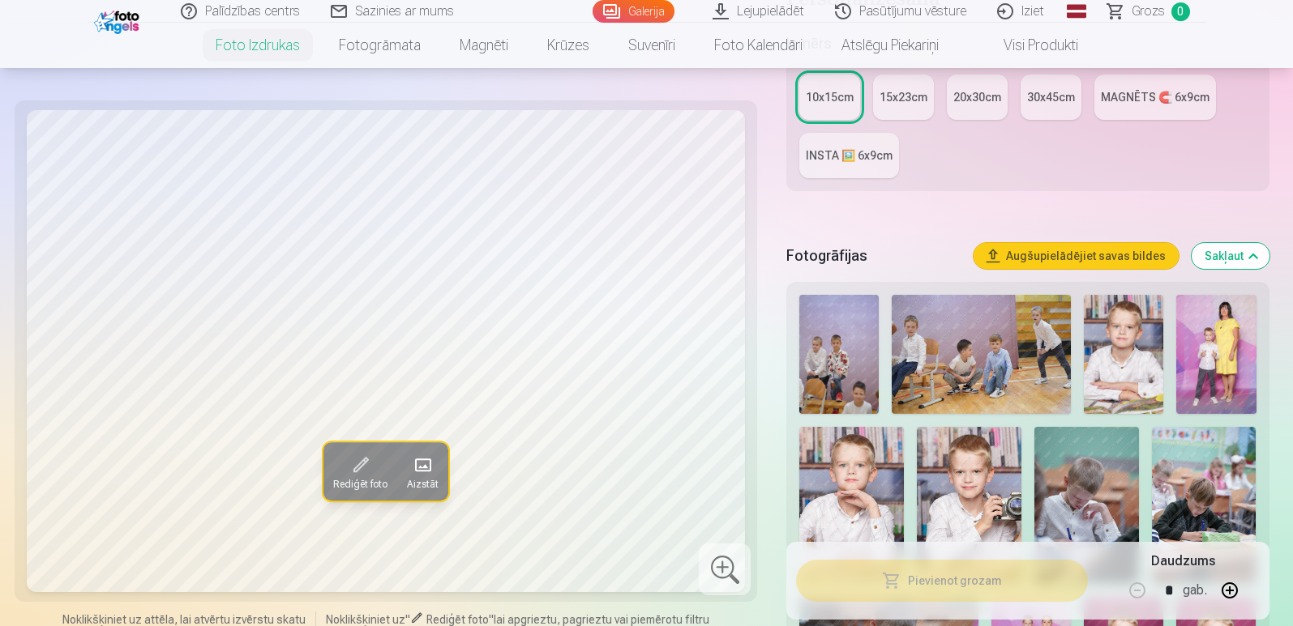
click at [1010, 323] on img at bounding box center [980, 354] width 179 height 119
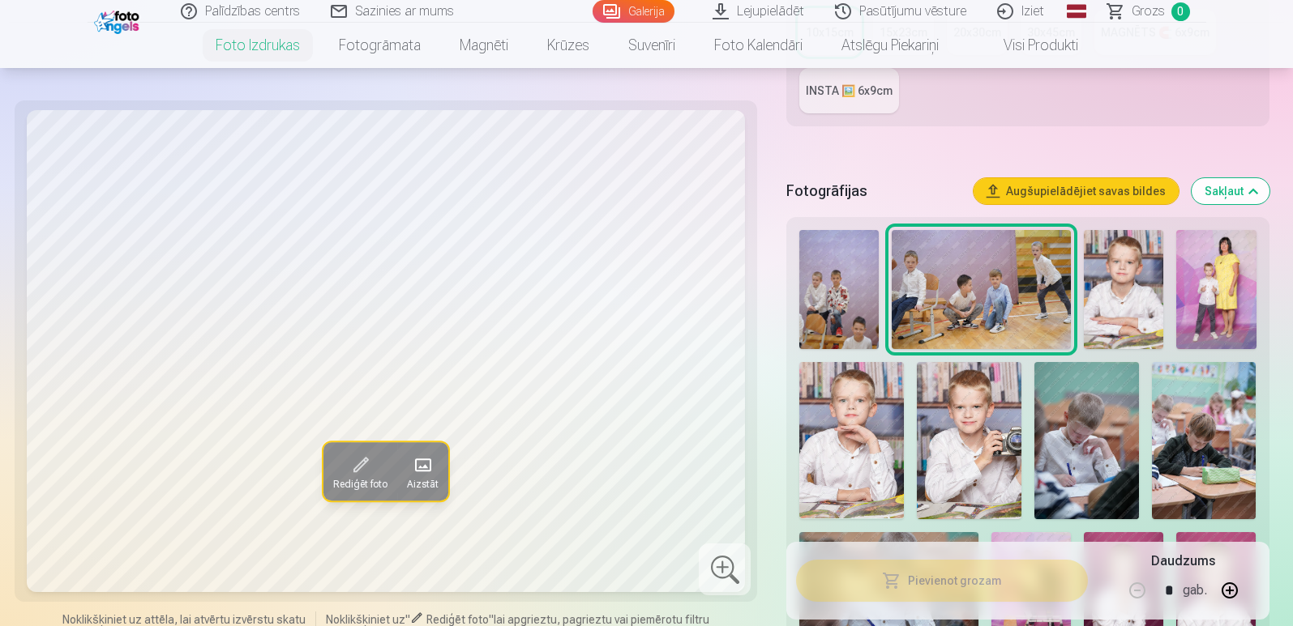
scroll to position [486, 0]
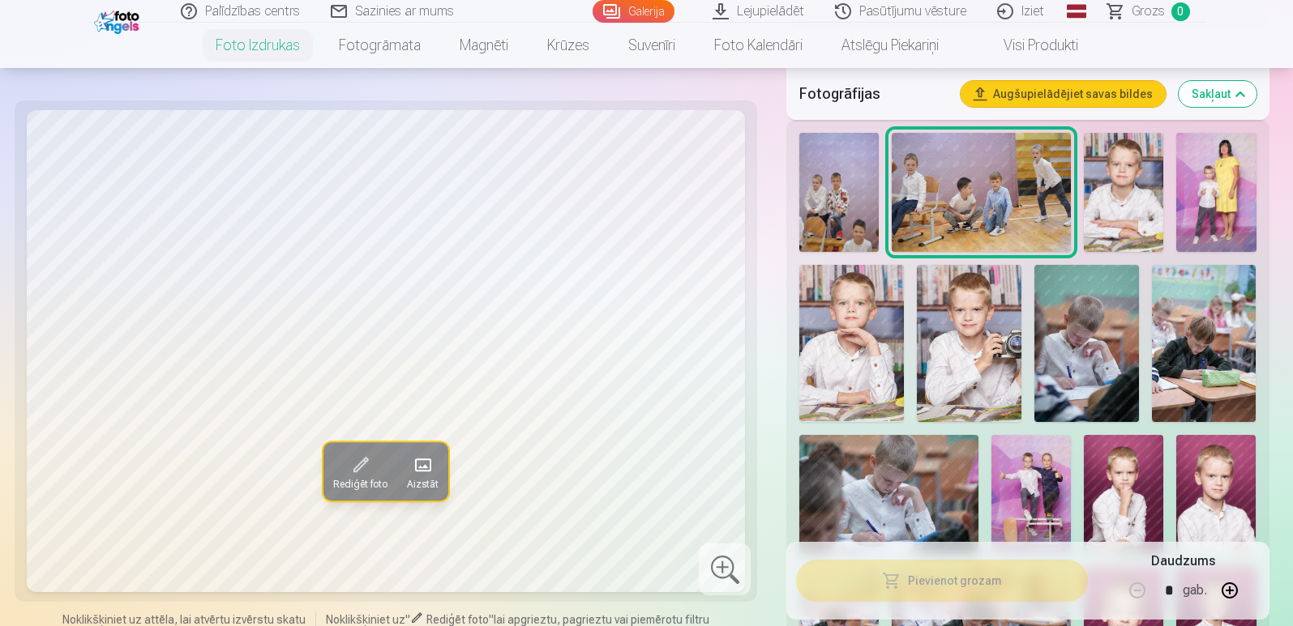
click at [865, 235] on img at bounding box center [838, 192] width 79 height 119
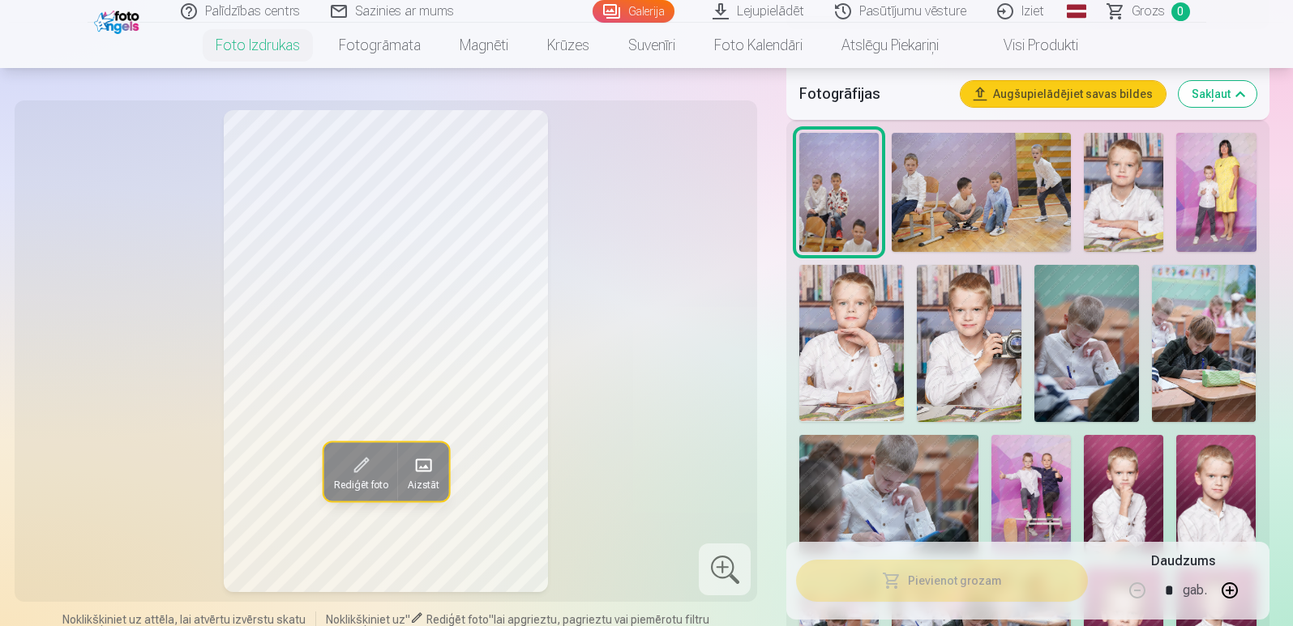
click at [1084, 377] on img at bounding box center [1086, 343] width 105 height 156
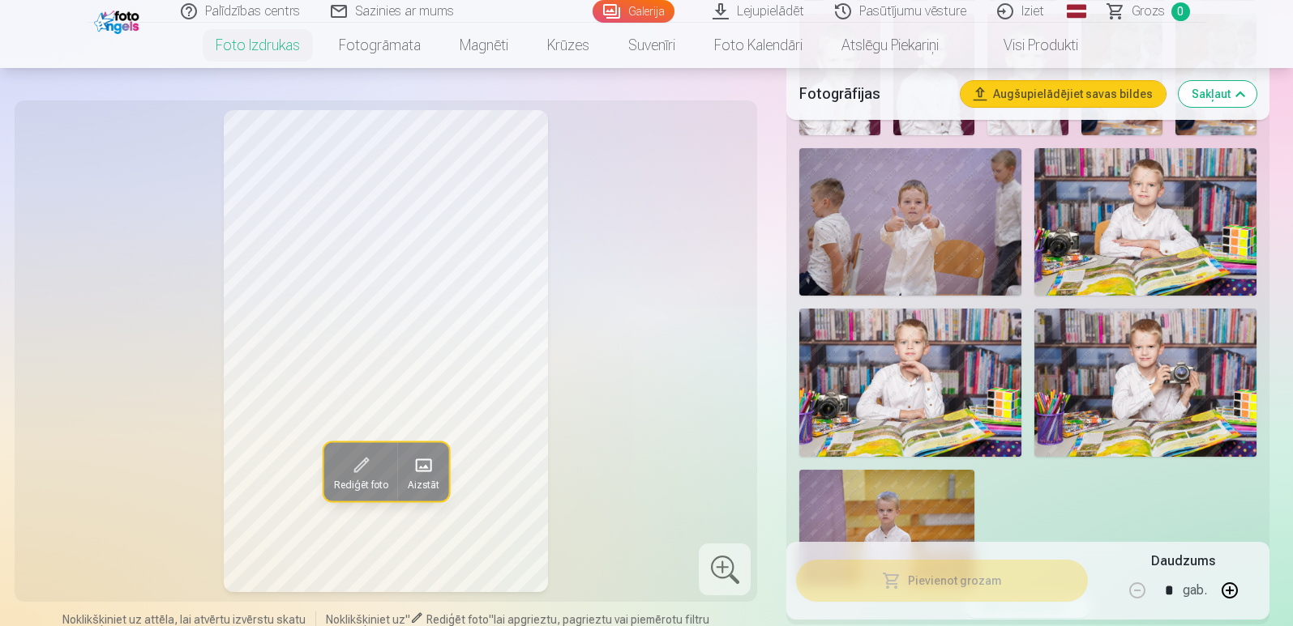
scroll to position [973, 0]
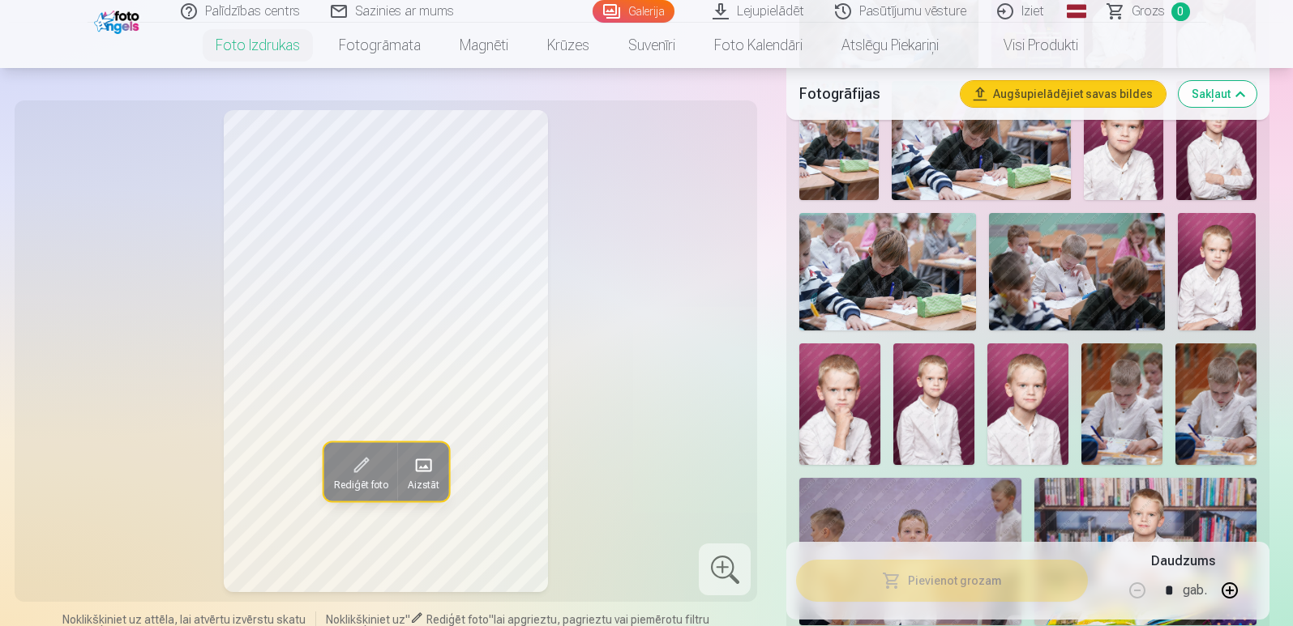
click at [1147, 15] on span "Grozs" at bounding box center [1147, 11] width 33 height 19
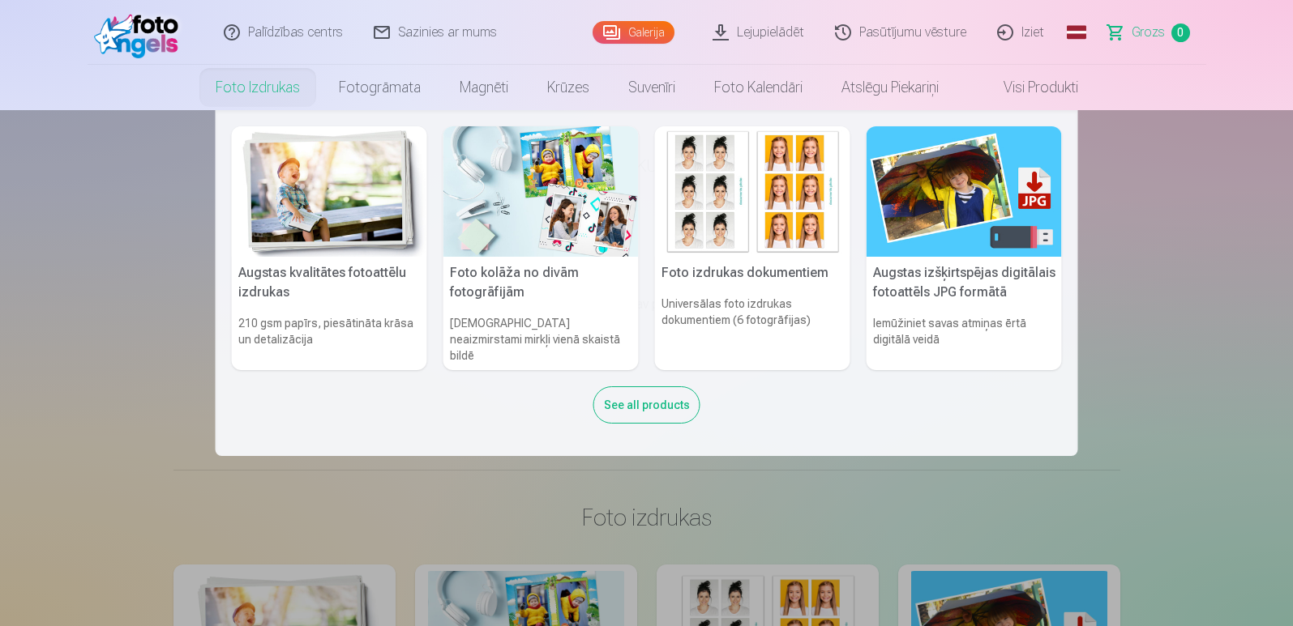
click at [645, 387] on div "See all products" at bounding box center [646, 405] width 107 height 37
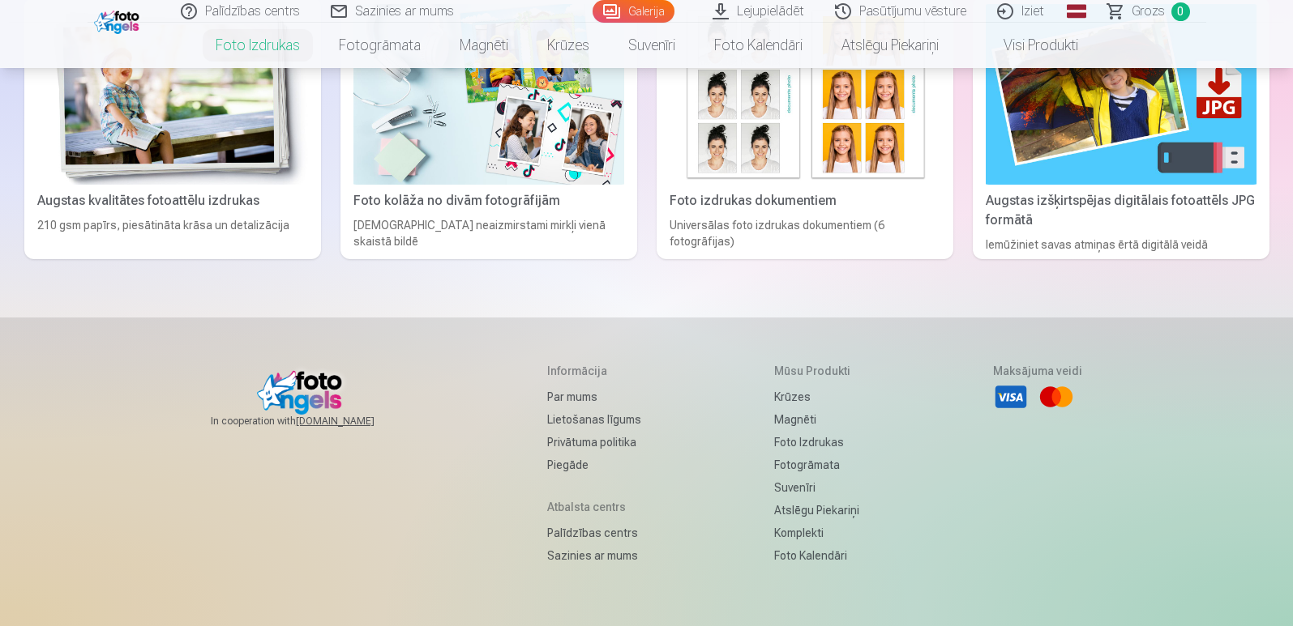
scroll to position [324, 0]
click at [1099, 194] on div "Augstas izšķirtspējas digitālais fotoattēls JPG formātā" at bounding box center [1121, 209] width 284 height 39
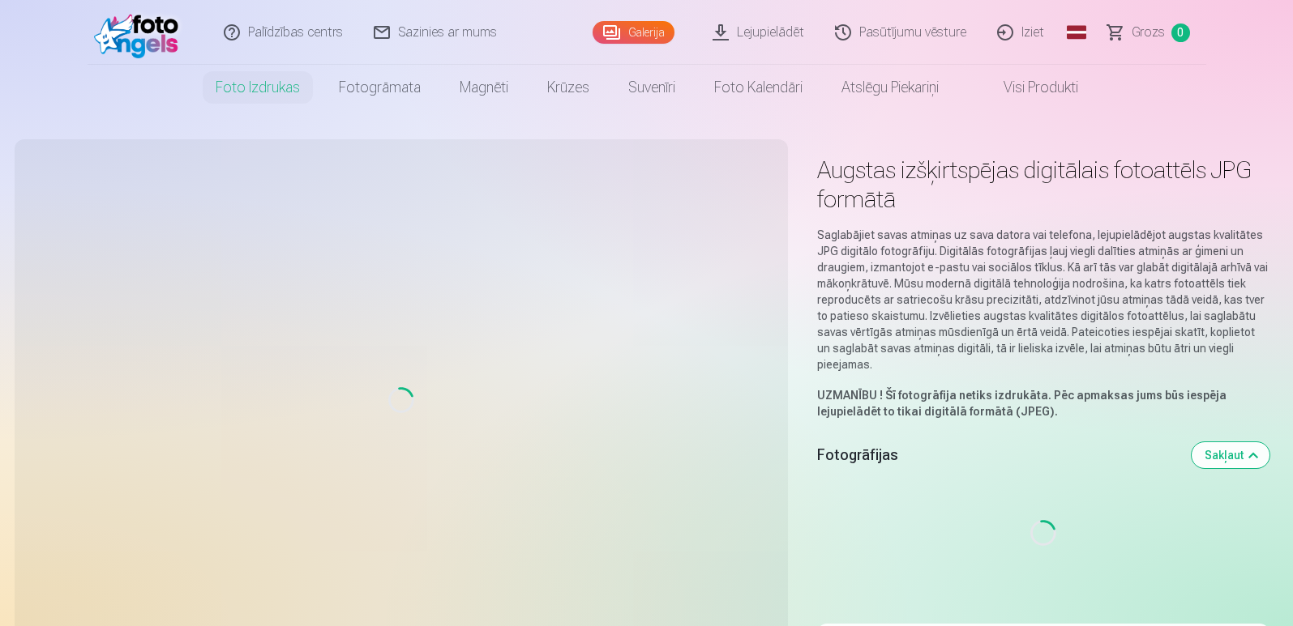
click at [1041, 39] on link "Iziet" at bounding box center [1021, 32] width 78 height 65
